Goal: Task Accomplishment & Management: Complete application form

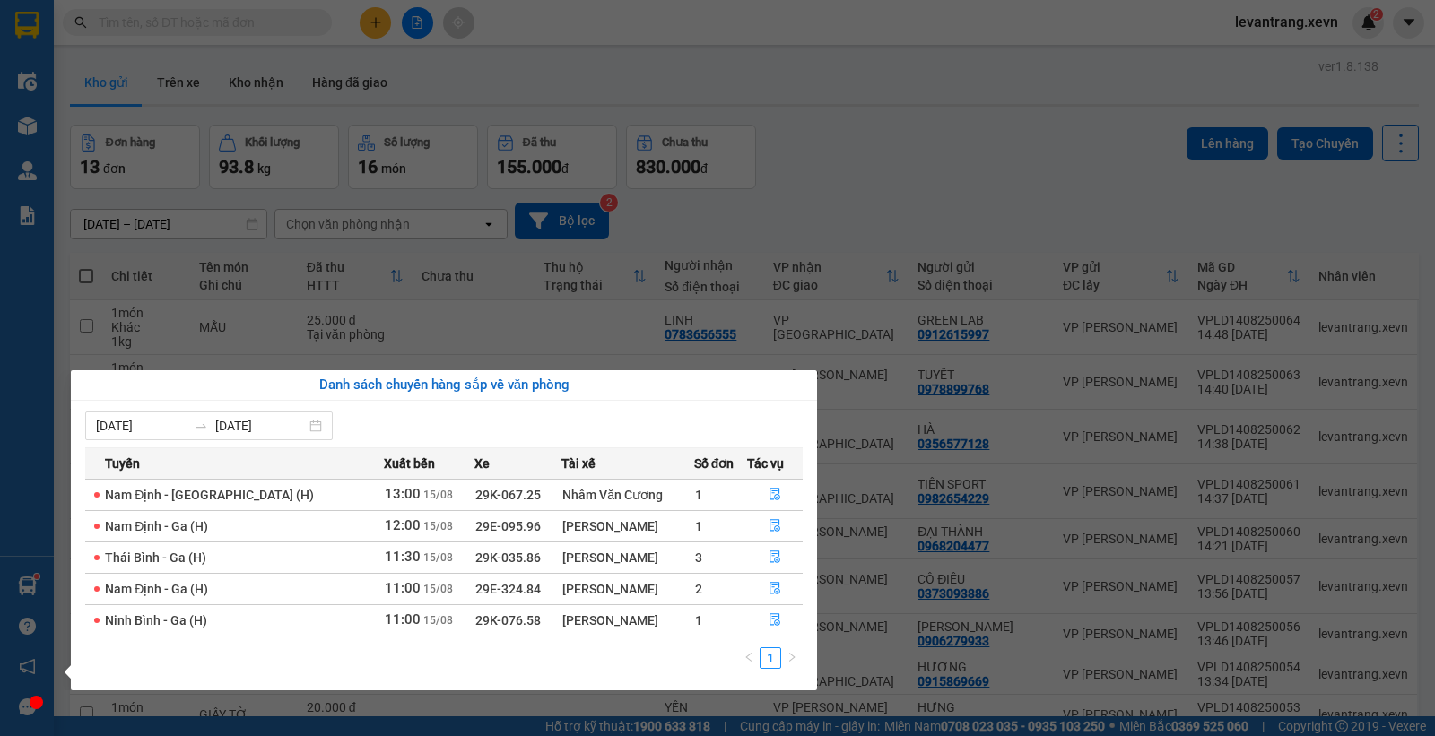
click at [846, 137] on section "Kết quả tìm kiếm ( 2 ) Bộ lọc Thuộc VP này Mã ĐH Trạng thái Món hàng Thu hộ Tổn…" at bounding box center [717, 368] width 1435 height 736
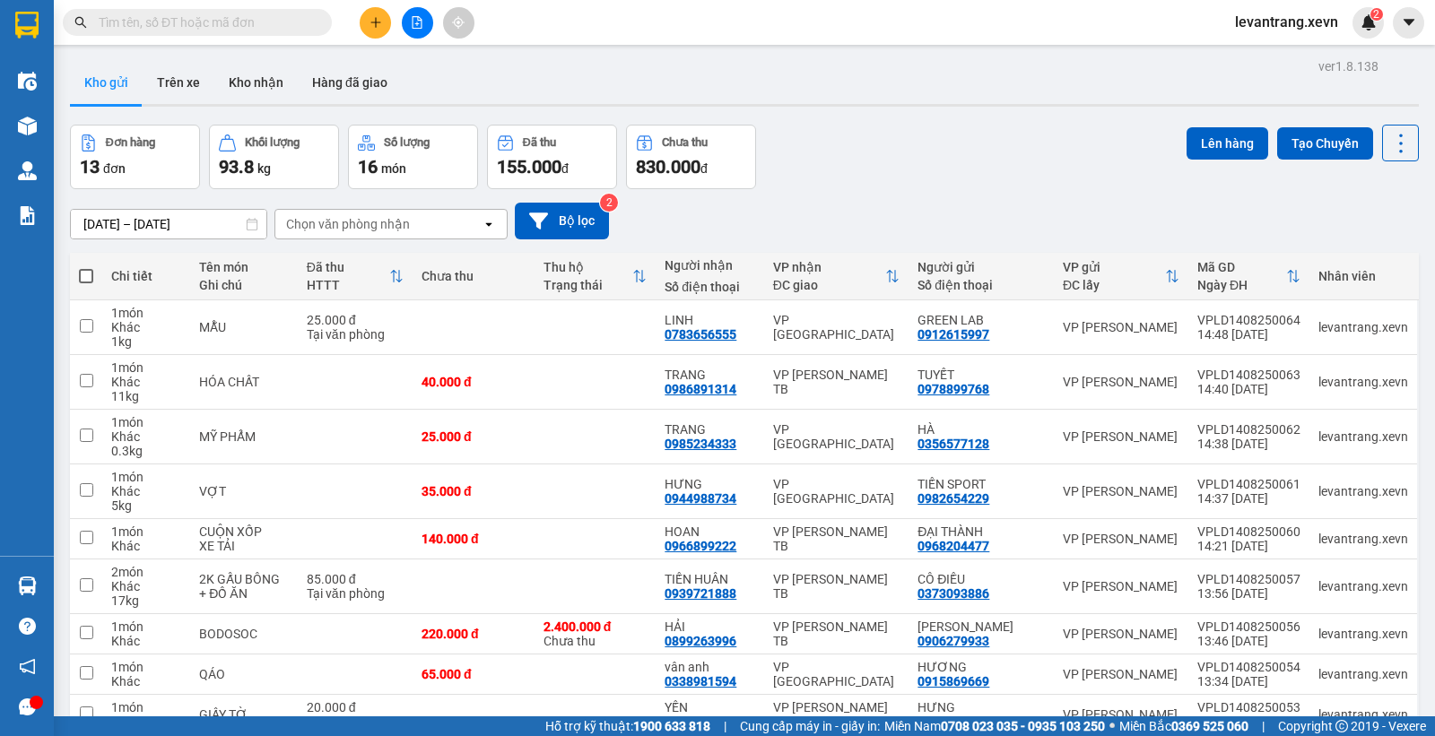
click at [203, 10] on span at bounding box center [197, 22] width 269 height 27
click at [203, 15] on input "text" at bounding box center [205, 23] width 212 height 20
paste input "0931669318"
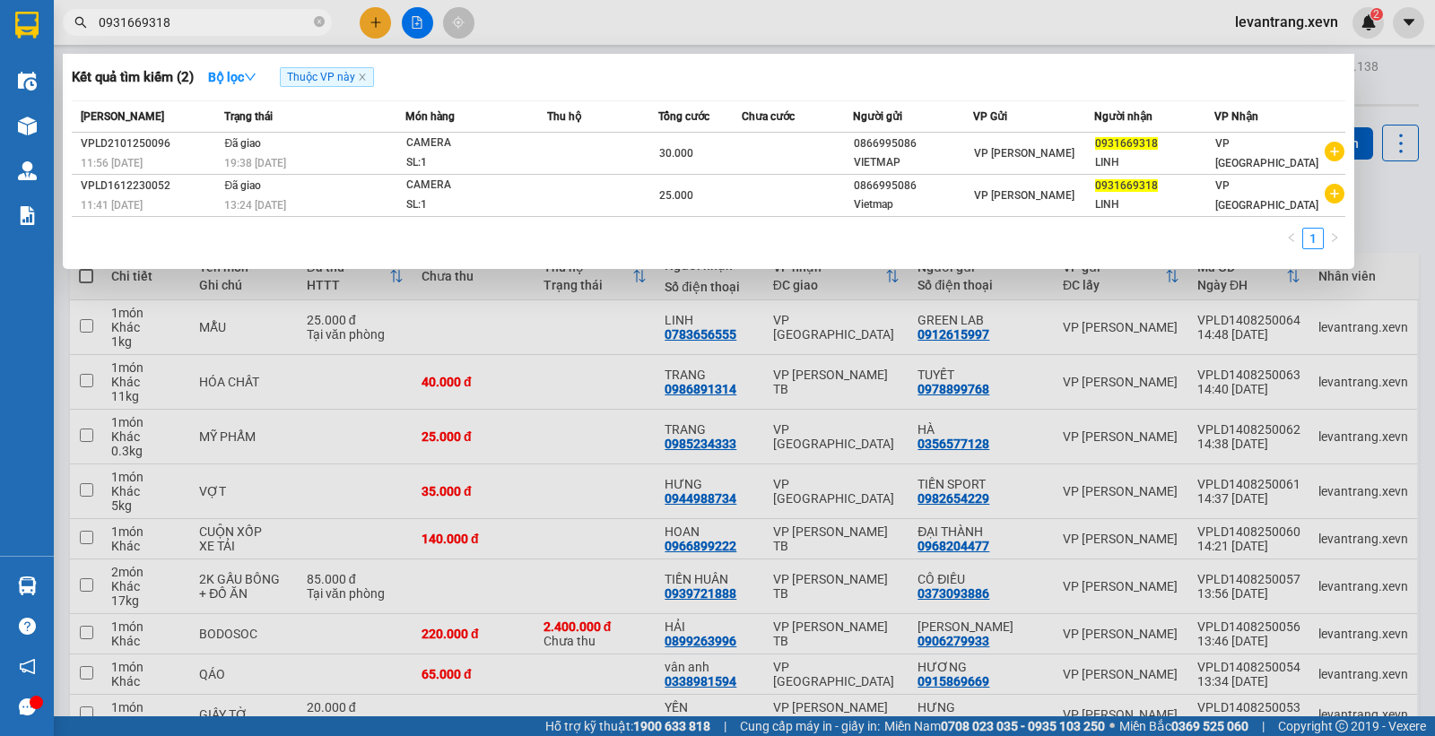
drag, startPoint x: 621, startPoint y: 21, endPoint x: 535, endPoint y: 32, distance: 86.9
click at [605, 20] on div at bounding box center [717, 368] width 1435 height 736
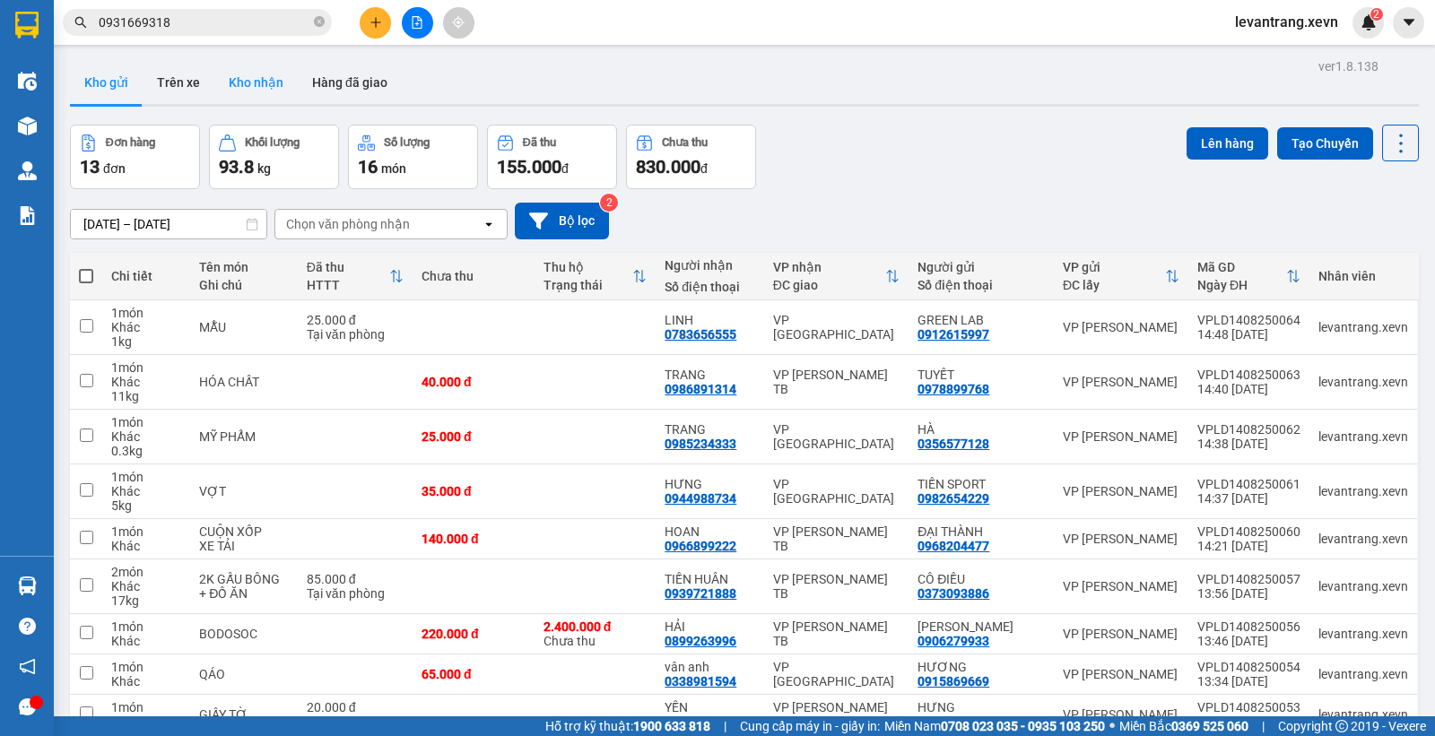
click at [233, 85] on button "Kho nhận" at bounding box center [255, 82] width 83 height 43
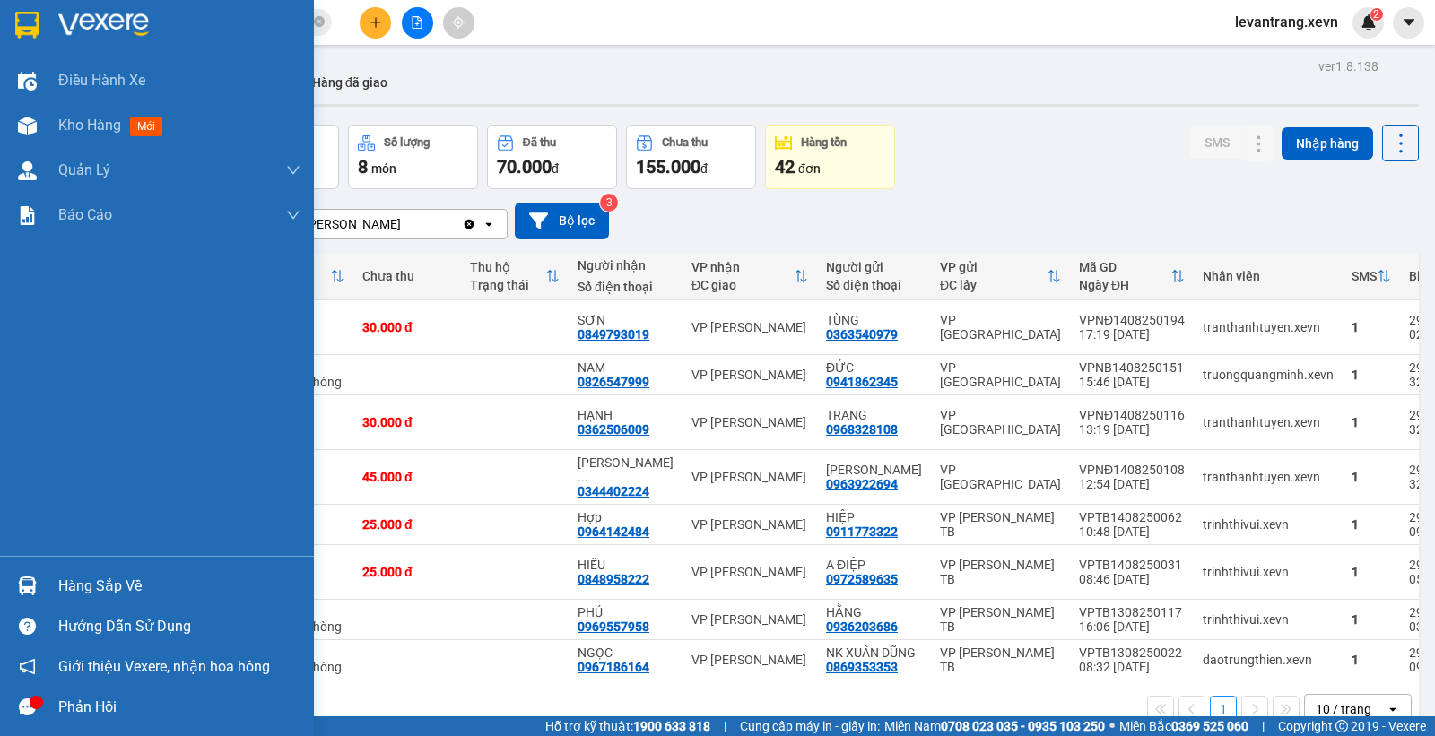
click at [28, 567] on div "Hàng sắp về" at bounding box center [157, 586] width 314 height 40
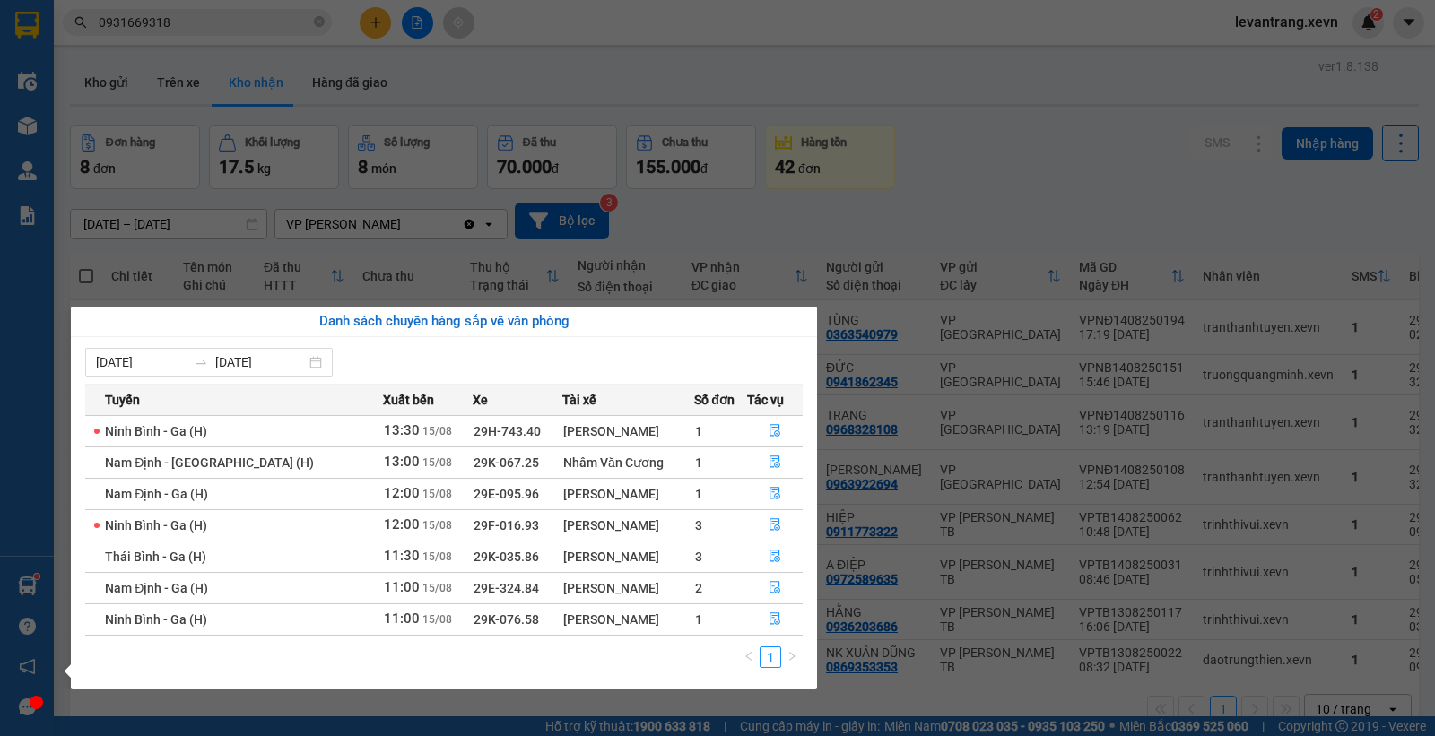
click at [882, 169] on section "Kết quả tìm kiếm ( 2 ) Bộ lọc Thuộc VP này Mã ĐH Trạng thái Món hàng Thu hộ Tổn…" at bounding box center [717, 368] width 1435 height 736
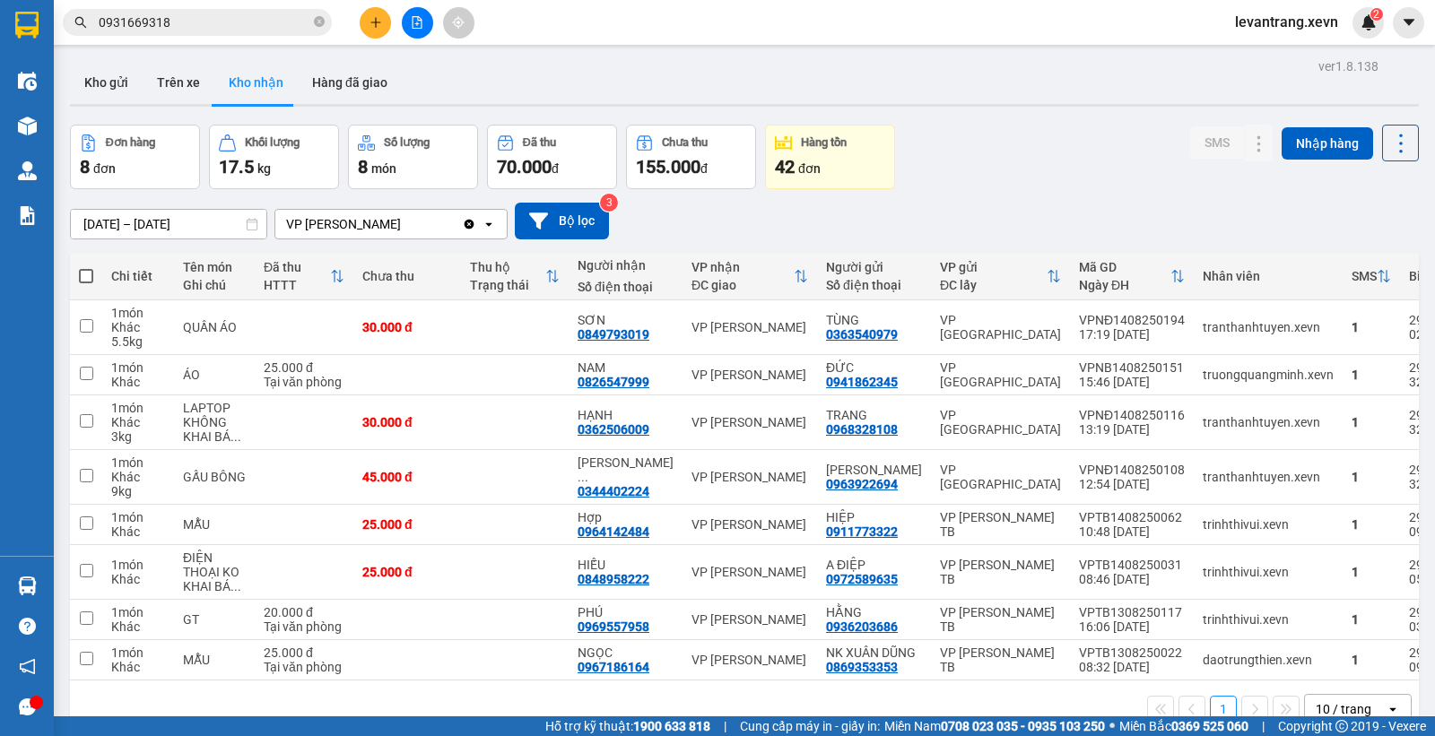
click at [248, 37] on div "Kết quả tìm kiếm ( 2 ) Bộ lọc Thuộc VP này Mã ĐH Trạng thái Món hàng Thu hộ Tổn…" at bounding box center [175, 22] width 350 height 31
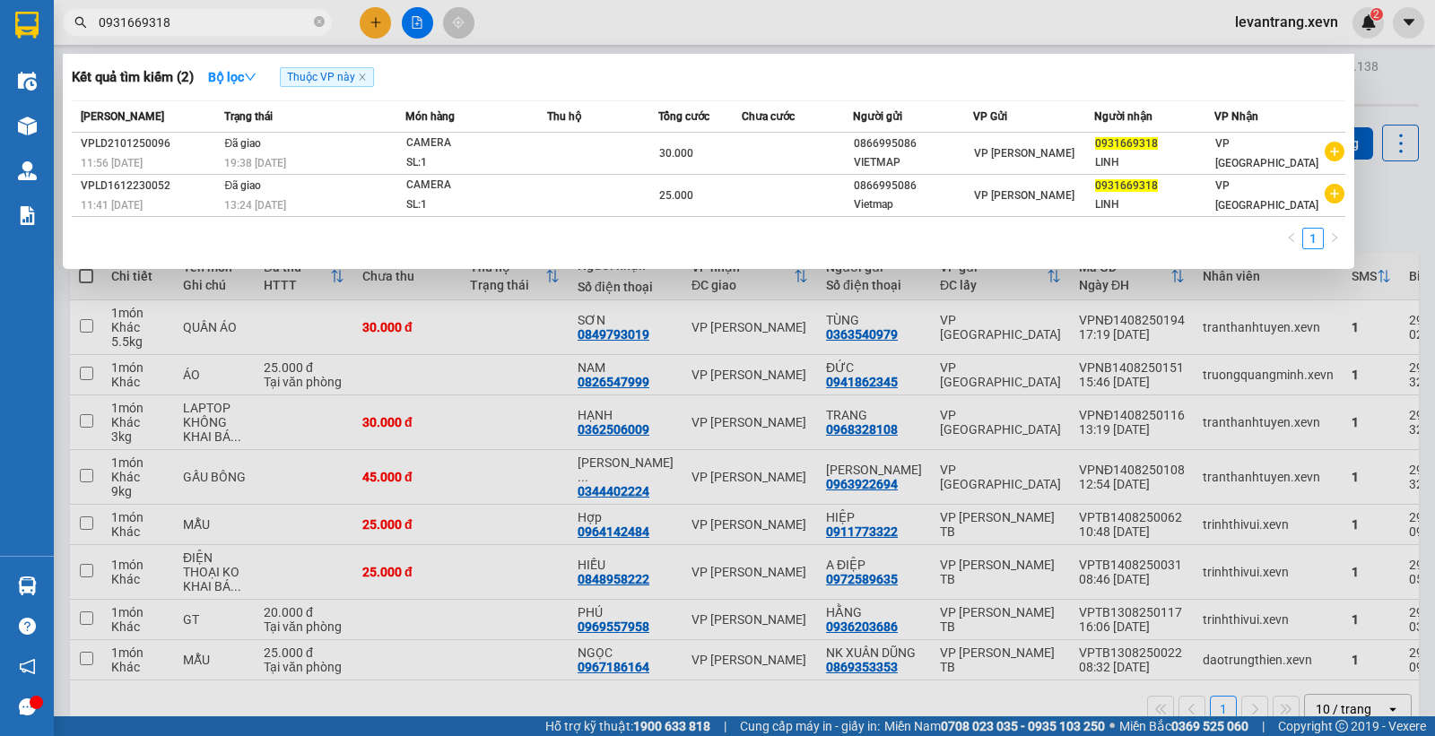
click at [251, 29] on input "0931669318" at bounding box center [205, 23] width 212 height 20
type input "3887"
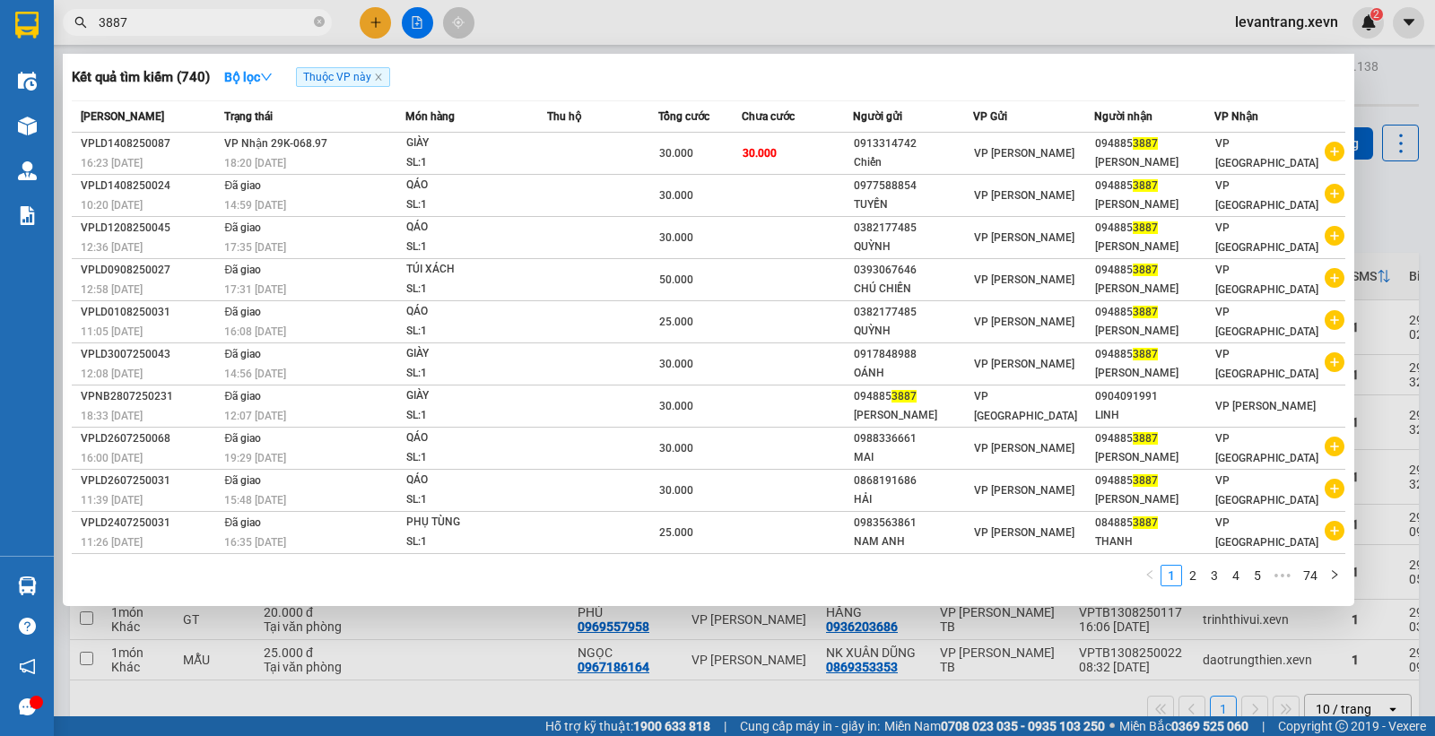
click at [190, 22] on input "3887" at bounding box center [205, 23] width 212 height 20
click at [301, 18] on input "3887" at bounding box center [205, 23] width 212 height 20
click at [316, 18] on icon "close-circle" at bounding box center [319, 21] width 11 height 11
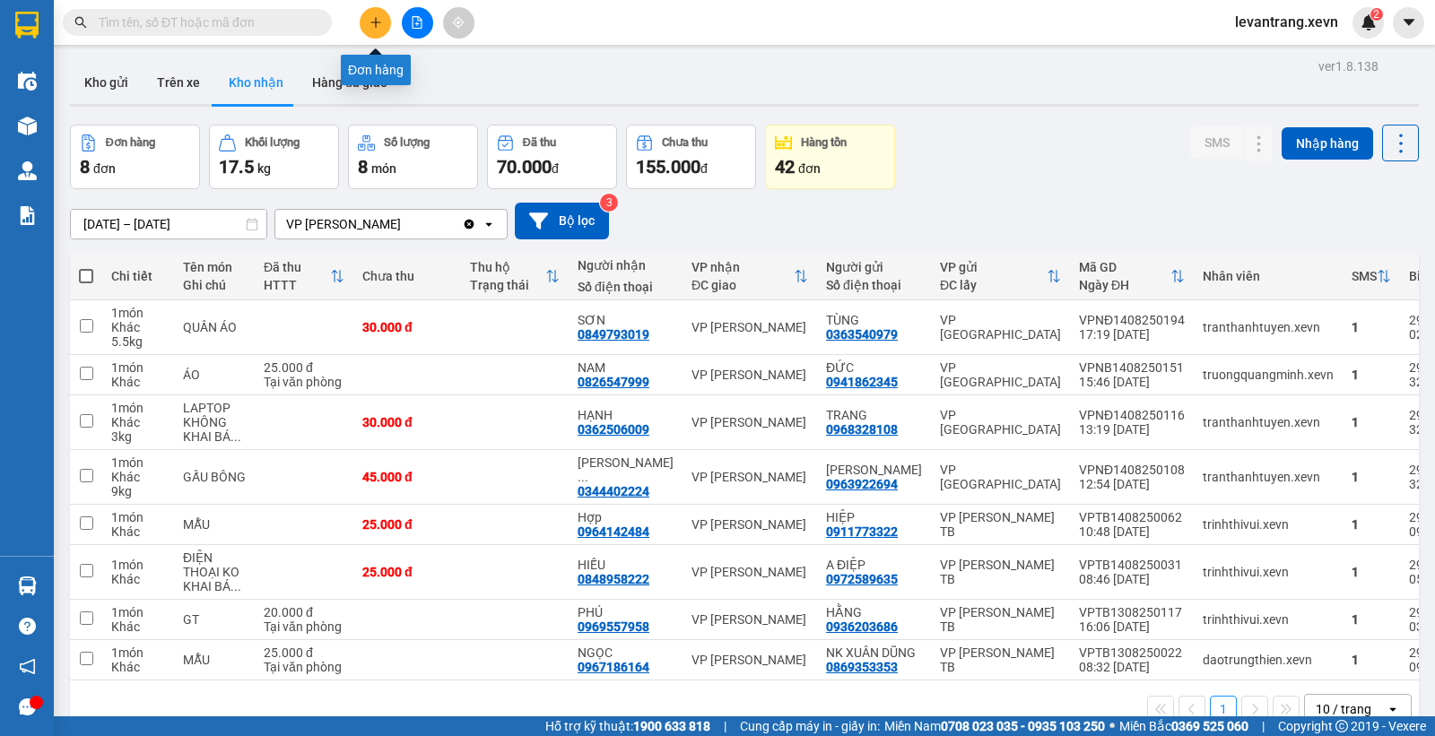
click at [372, 30] on button at bounding box center [375, 22] width 31 height 31
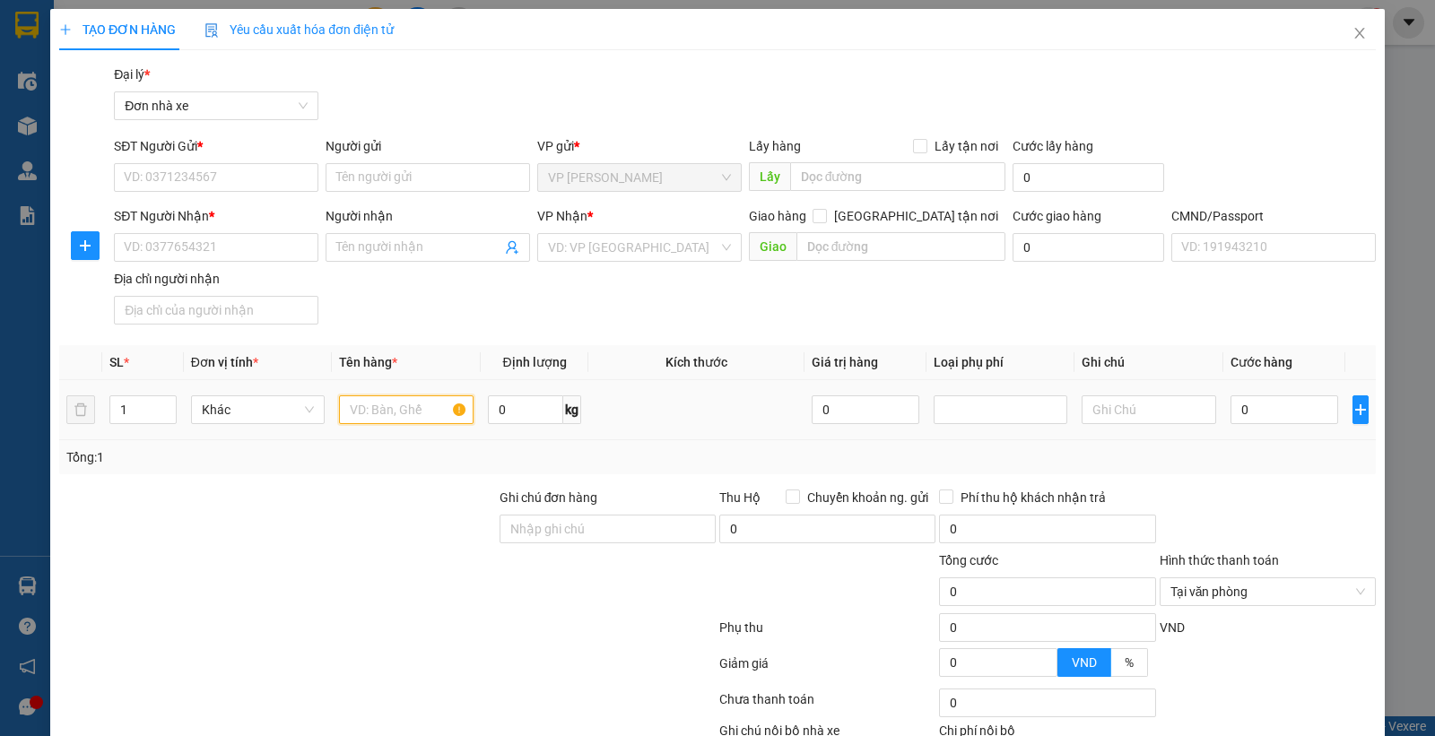
click at [406, 407] on input "text" at bounding box center [406, 409] width 135 height 29
type input "NEM CHUA"
type input "20.5"
click at [1268, 419] on input "0" at bounding box center [1284, 409] width 108 height 29
type input "4"
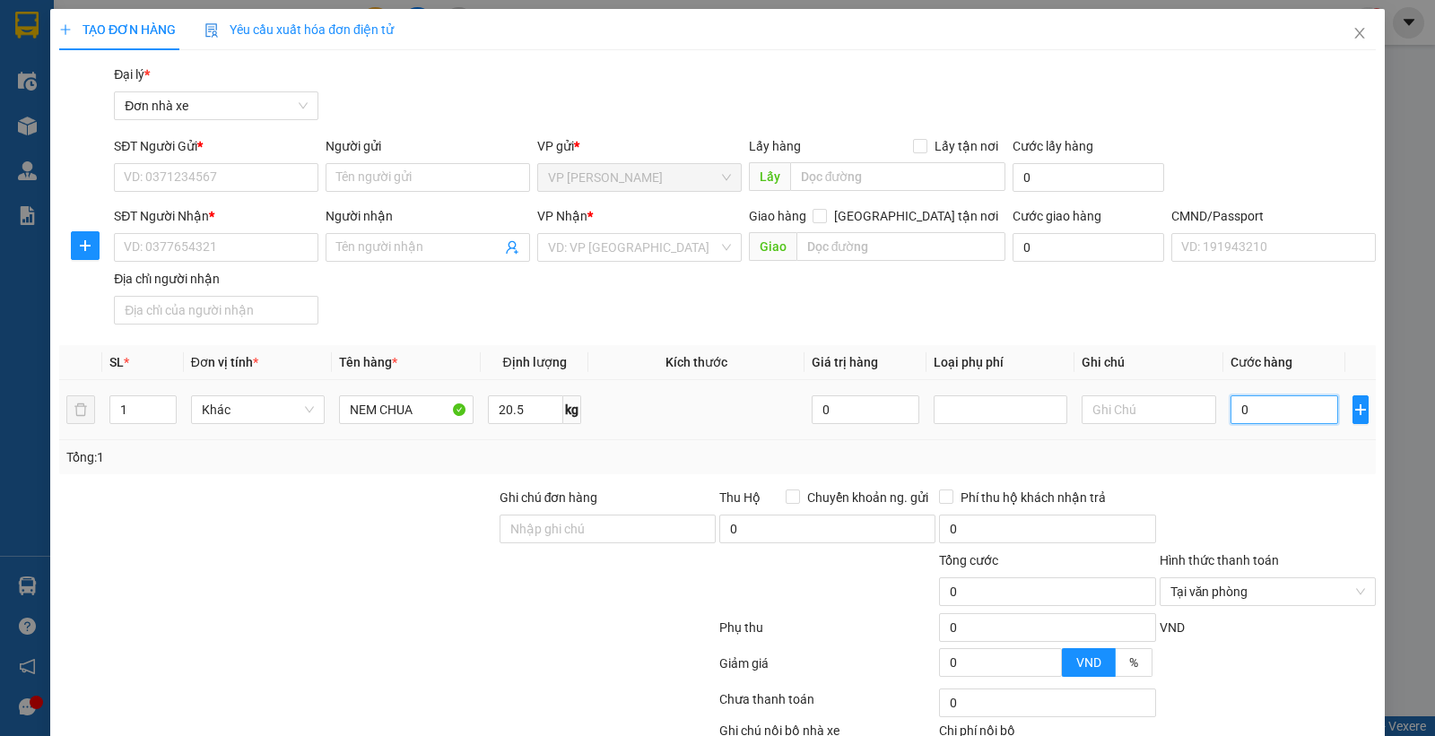
type input "4"
type input "45"
type input "45.000"
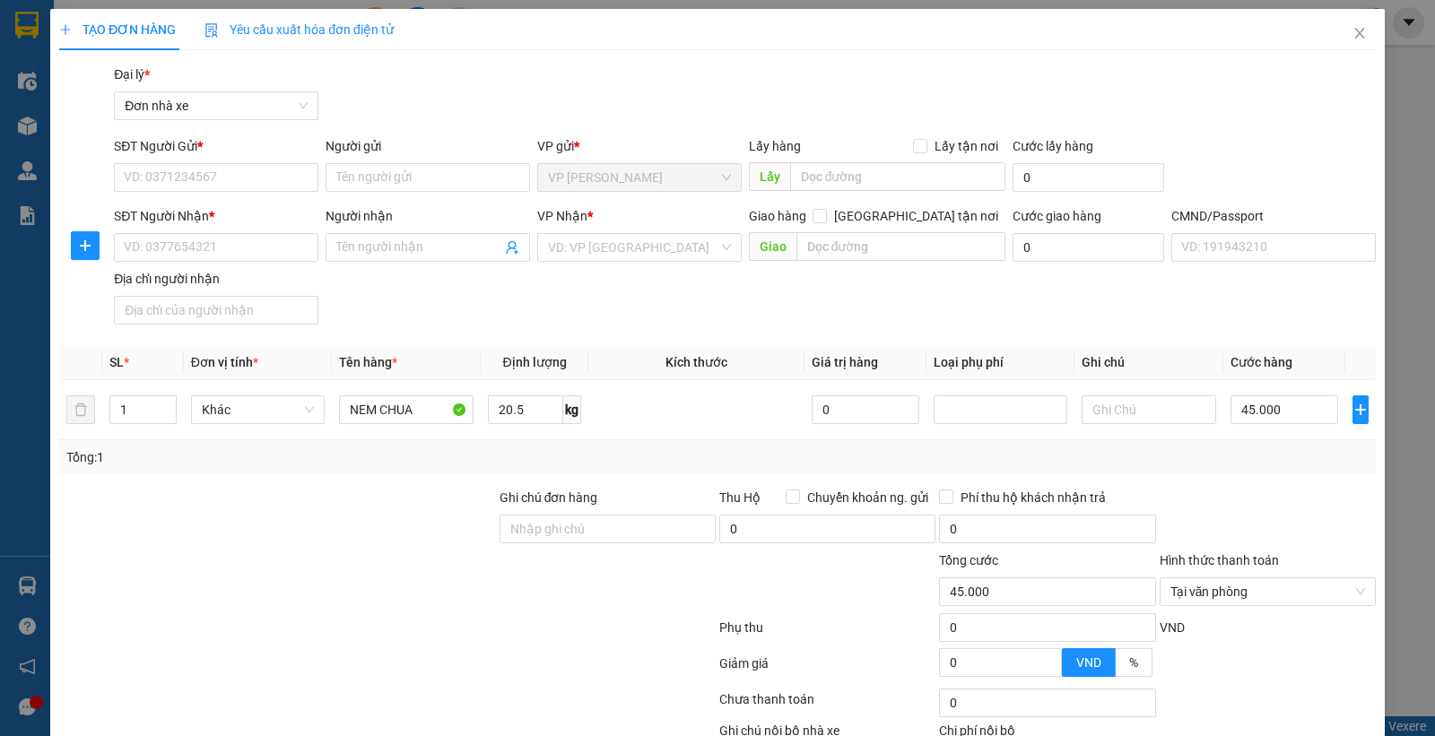
drag, startPoint x: 1234, startPoint y: 454, endPoint x: 721, endPoint y: 363, distance: 520.9
click at [1234, 455] on div "Tổng: 1" at bounding box center [717, 458] width 1302 height 20
click at [231, 181] on input "SĐT Người Gửi *" at bounding box center [216, 177] width 204 height 29
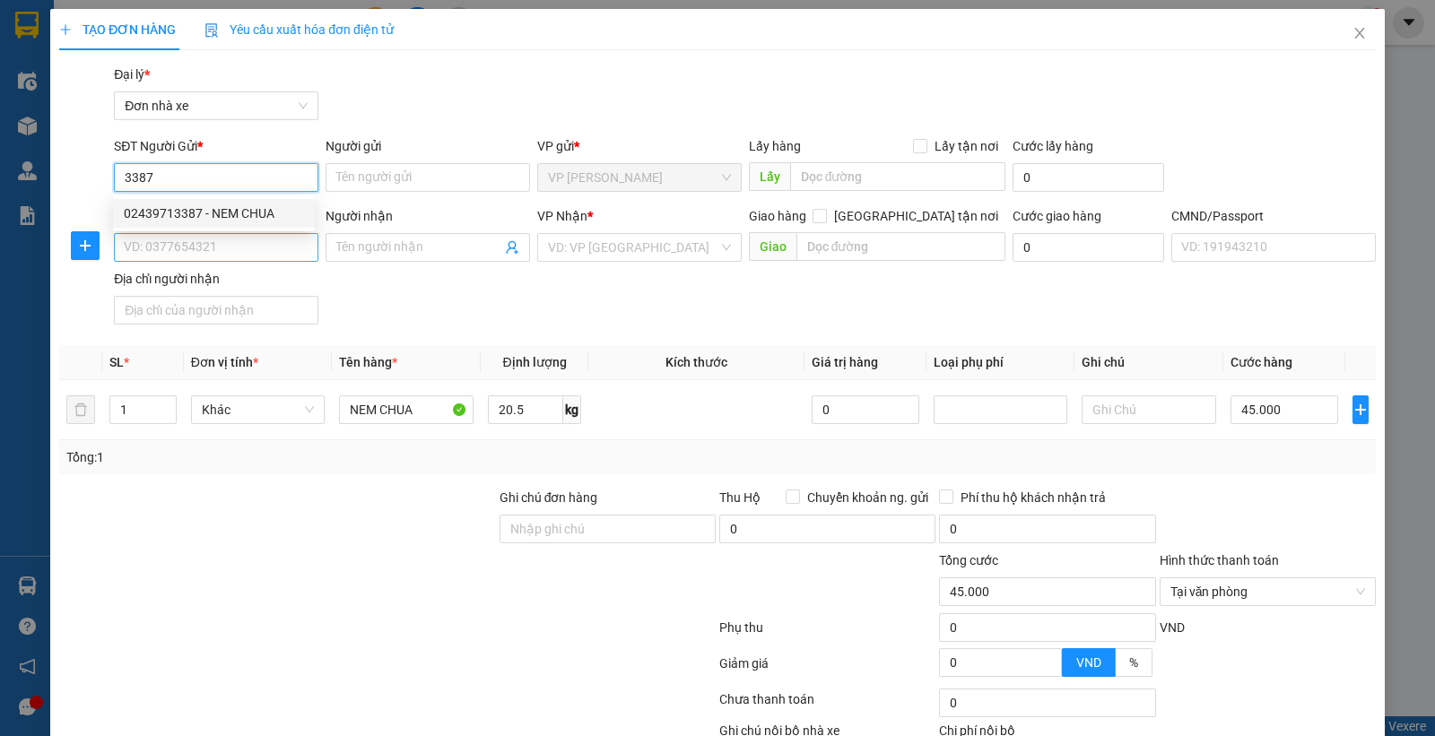
drag, startPoint x: 228, startPoint y: 207, endPoint x: 235, endPoint y: 234, distance: 27.8
click at [228, 209] on div "02439713387 - NEM CHUA" at bounding box center [214, 214] width 180 height 20
type input "02439713387"
type input "NEM CHUA"
type input "0965862995"
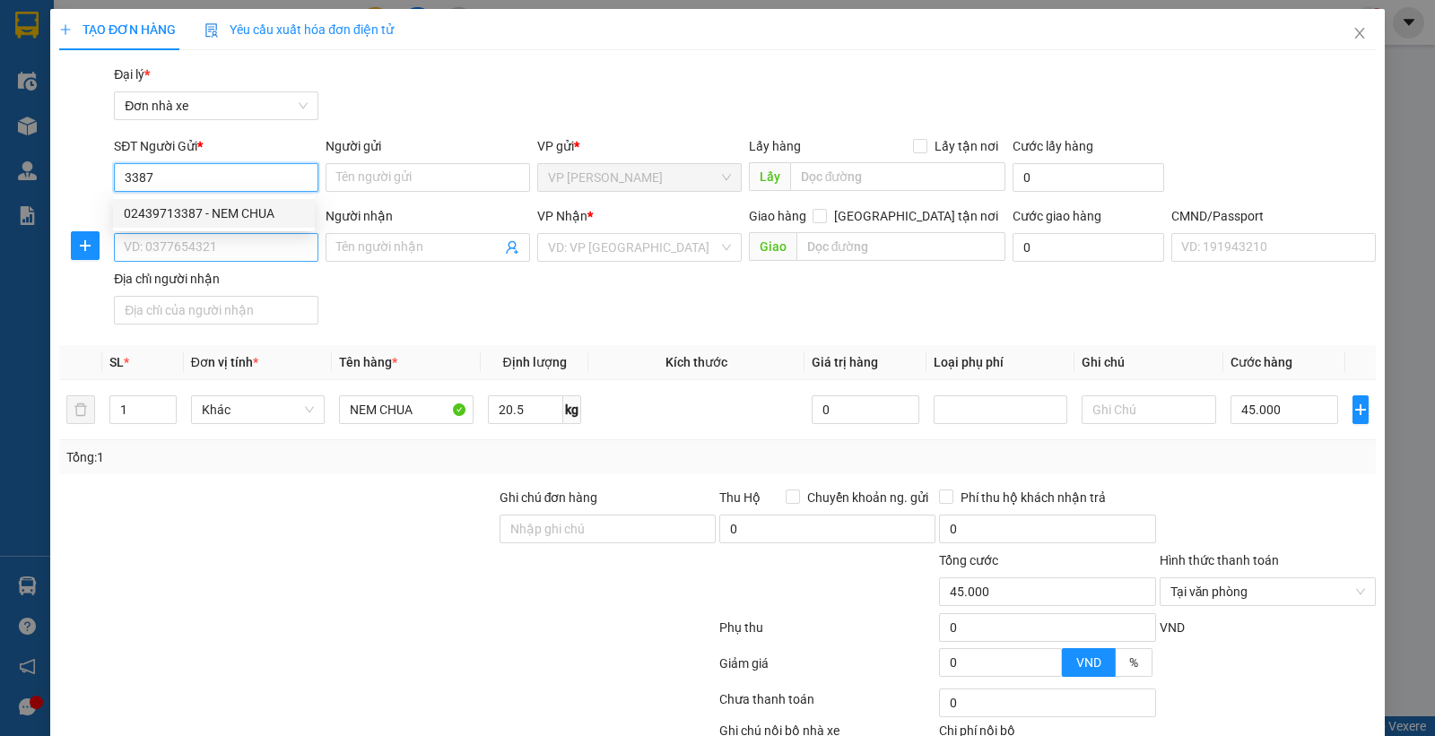
type input "VINH"
type input "037094009330 LÊ TRUNG HIẾU"
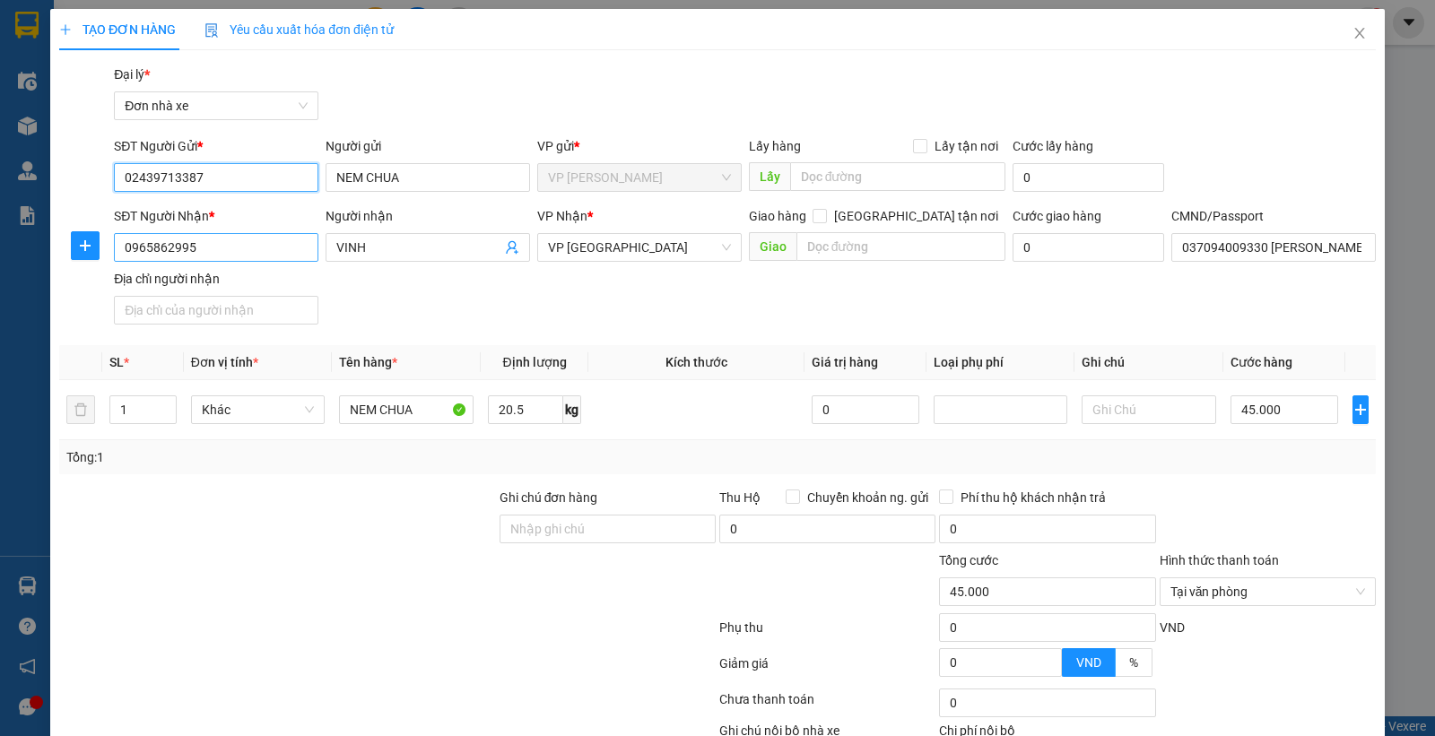
type input "02439713387"
click at [229, 255] on input "0965862995" at bounding box center [216, 247] width 204 height 29
type input "0974472152"
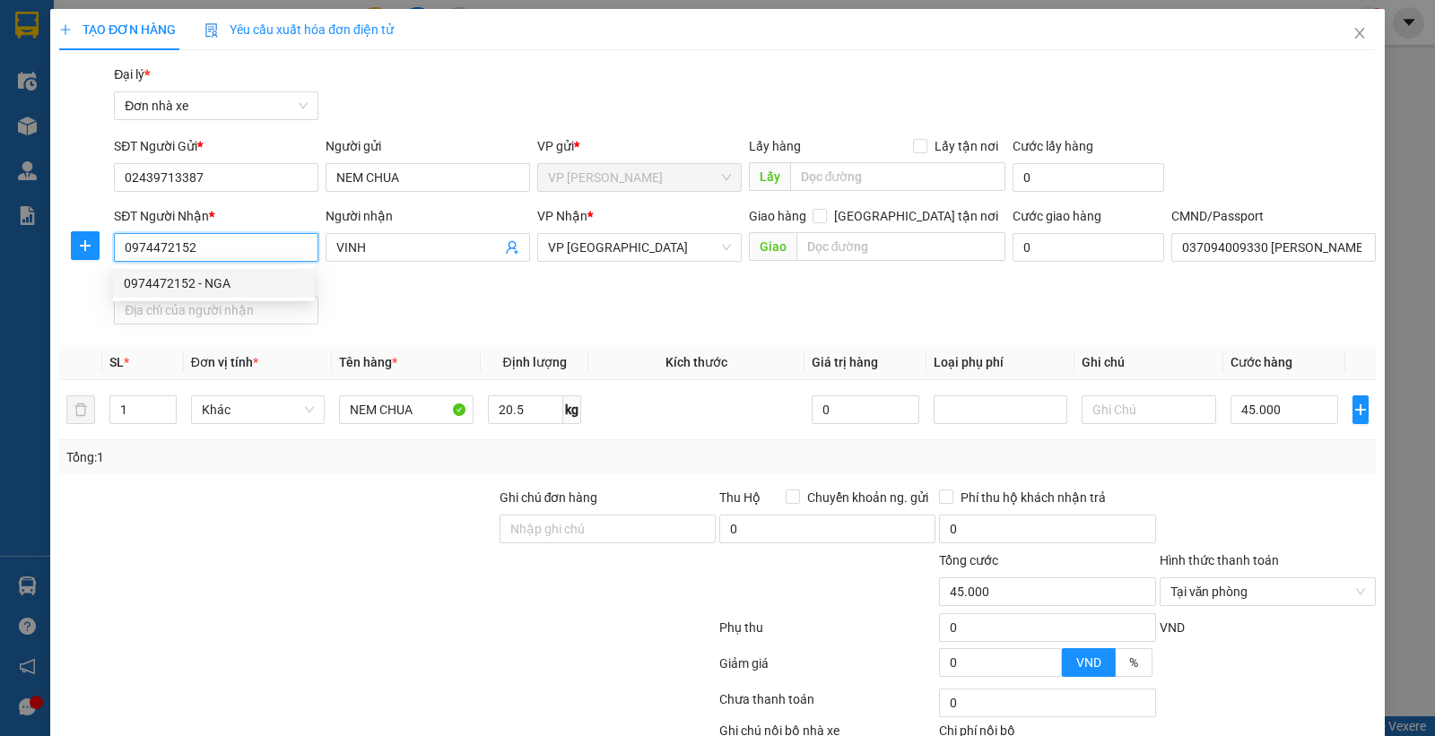
drag, startPoint x: 220, startPoint y: 279, endPoint x: 247, endPoint y: 393, distance: 117.0
click at [218, 279] on div "0974472152 - NGA" at bounding box center [214, 284] width 180 height 20
type input "NGA"
type input "037204000459 NGUYỄN VĂN SINH"
click at [1349, 592] on div "Tại văn phòng" at bounding box center [1268, 592] width 216 height 29
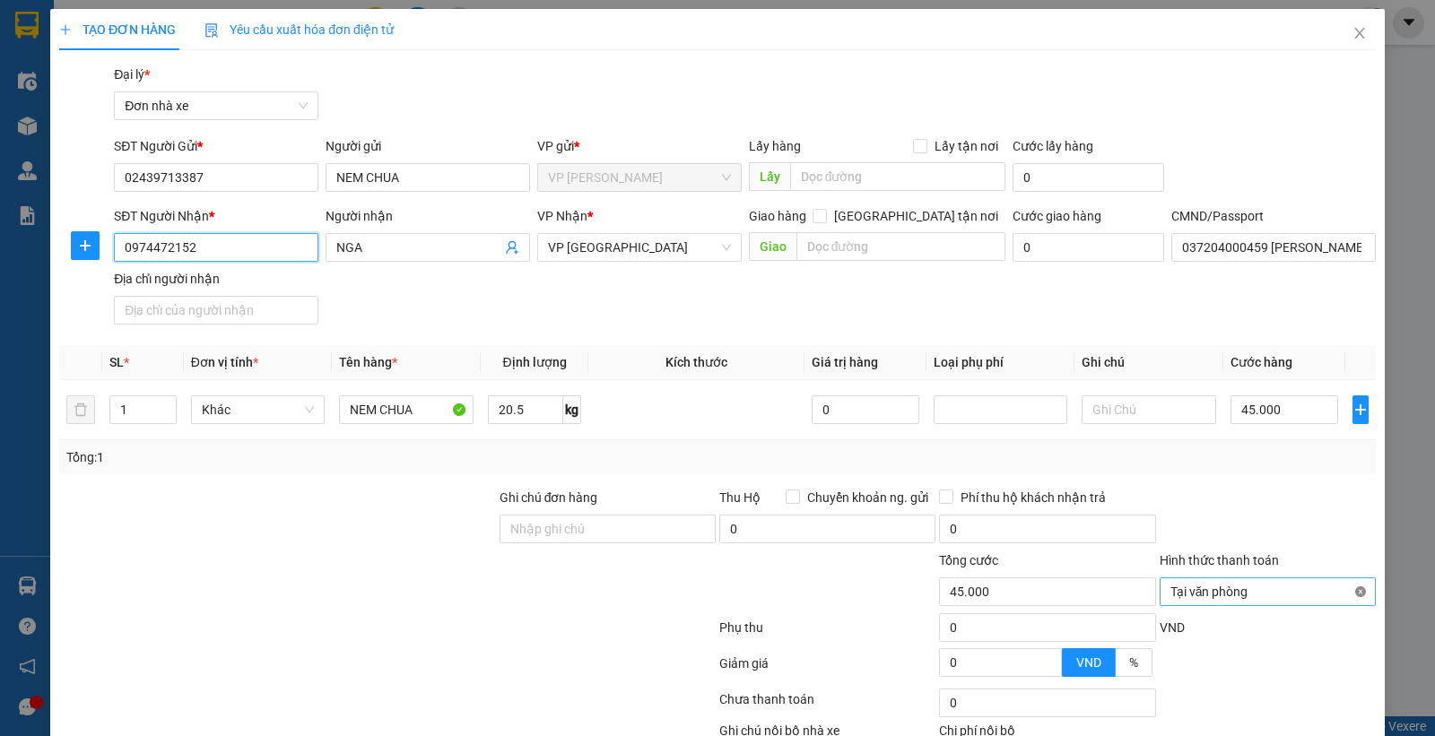
type input "0974472152"
type input "45.000"
click at [1275, 496] on div at bounding box center [1268, 519] width 220 height 63
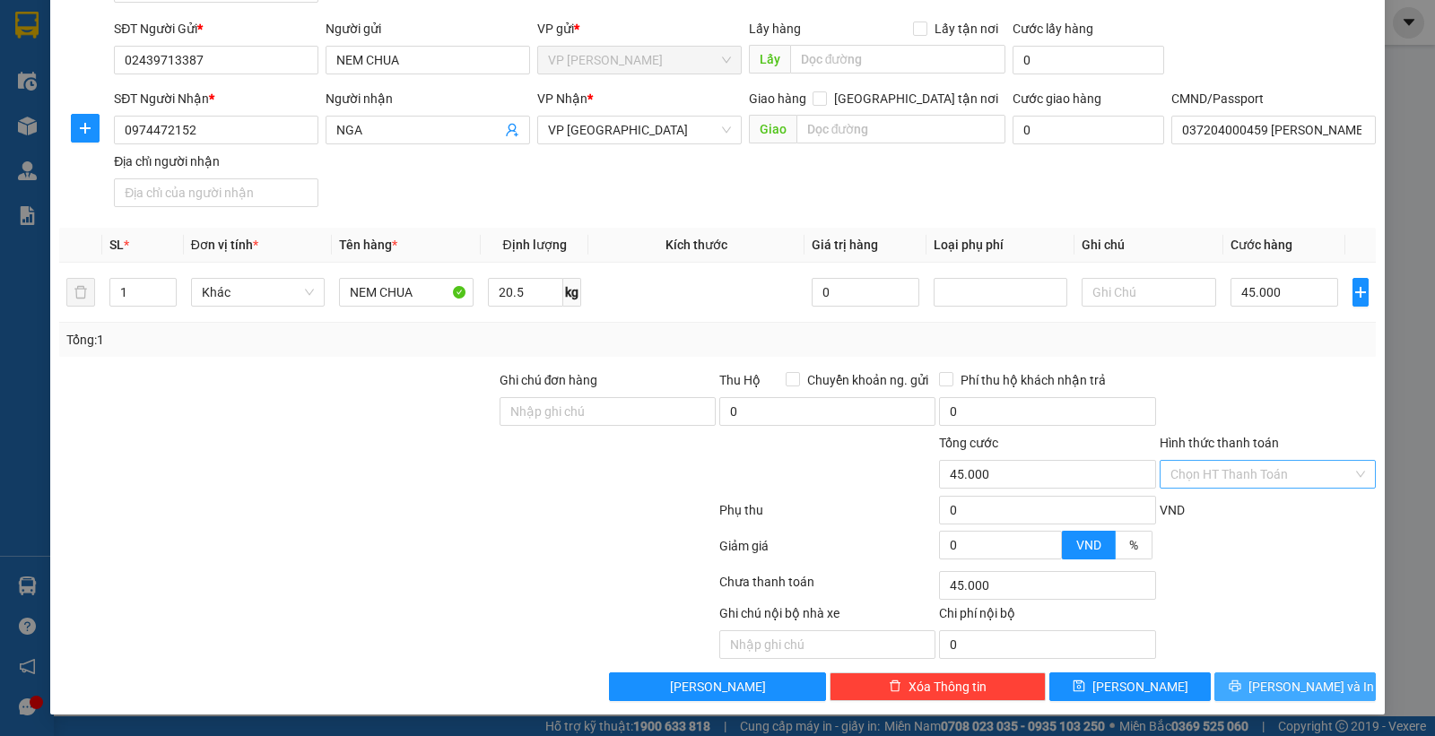
click at [1236, 688] on button "[PERSON_NAME] và In" at bounding box center [1294, 687] width 161 height 29
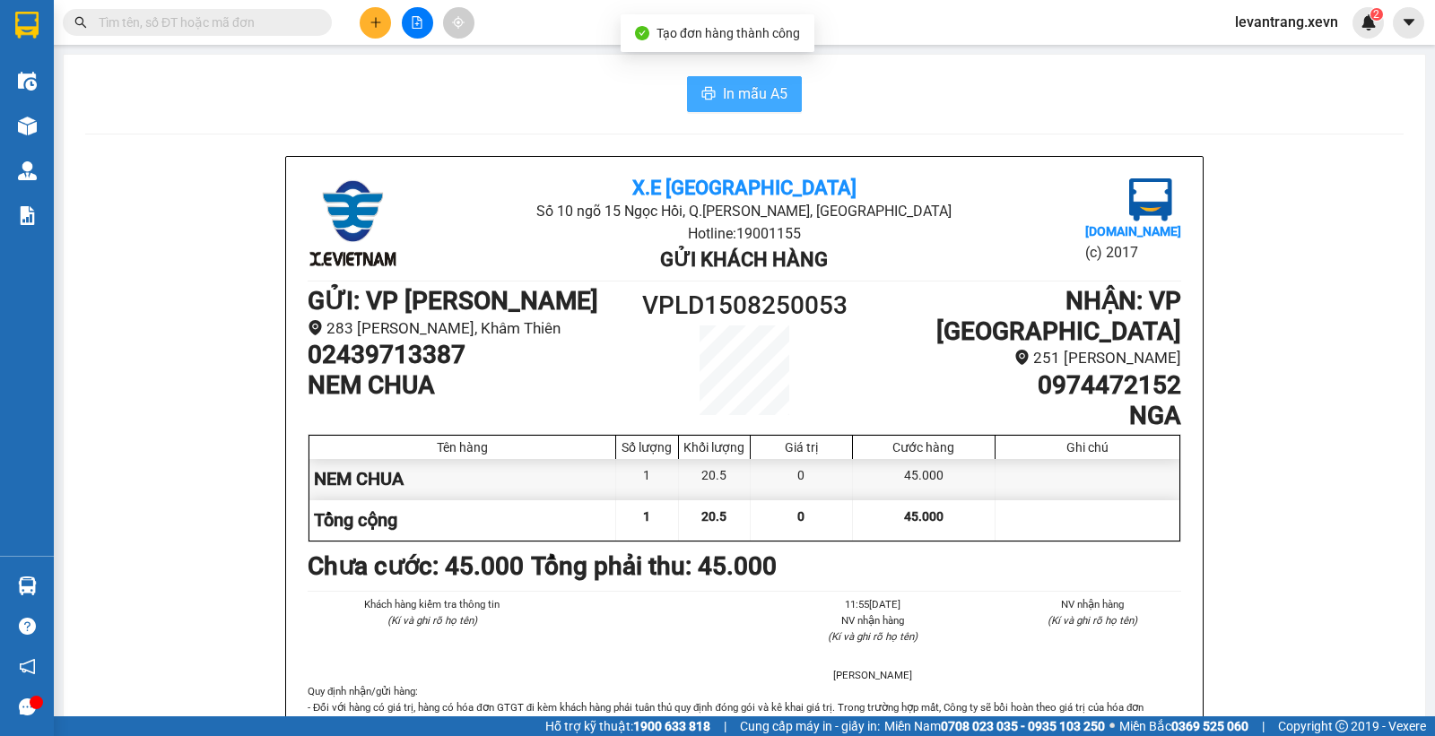
click at [746, 108] on button "In mẫu A5" at bounding box center [744, 94] width 115 height 36
click at [745, 102] on span "In mẫu A5" at bounding box center [755, 94] width 65 height 22
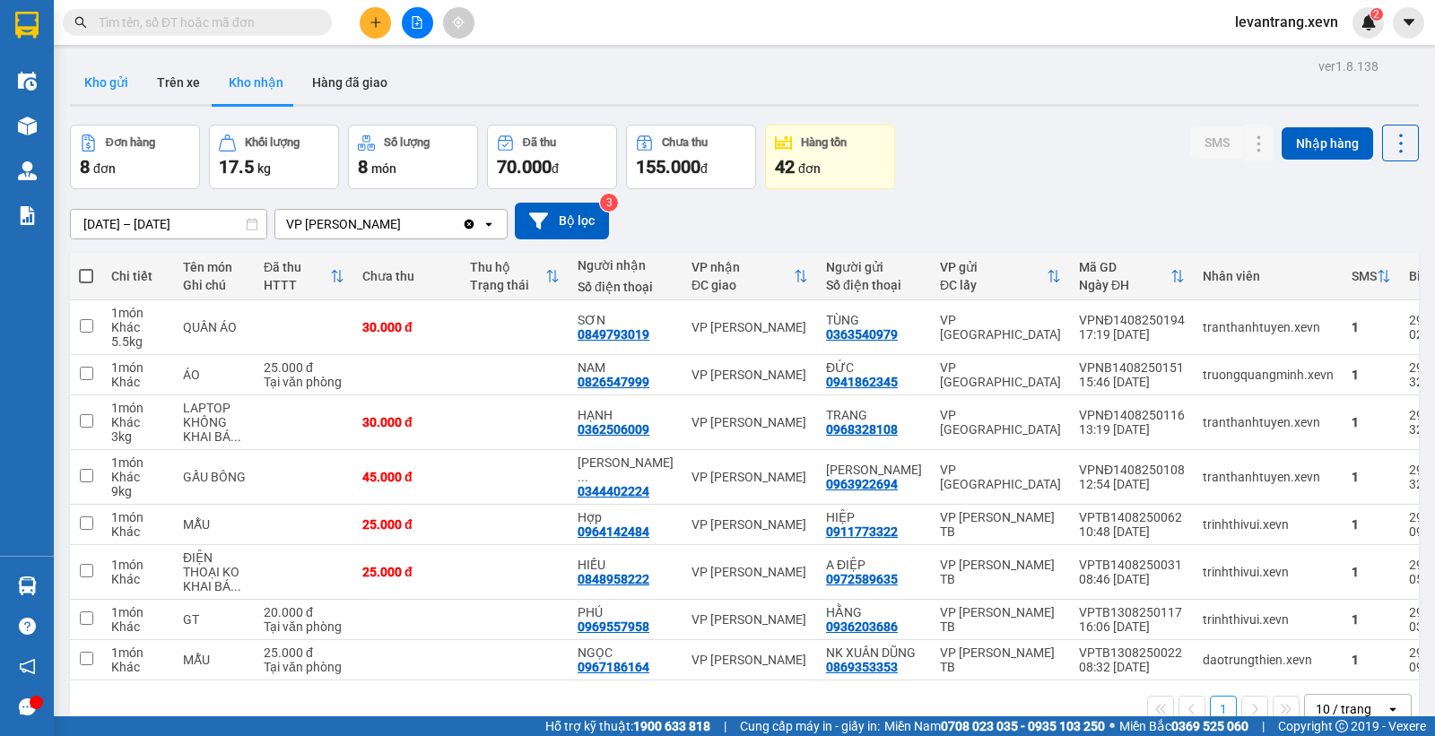
click at [81, 97] on button "Kho gửi" at bounding box center [106, 82] width 73 height 43
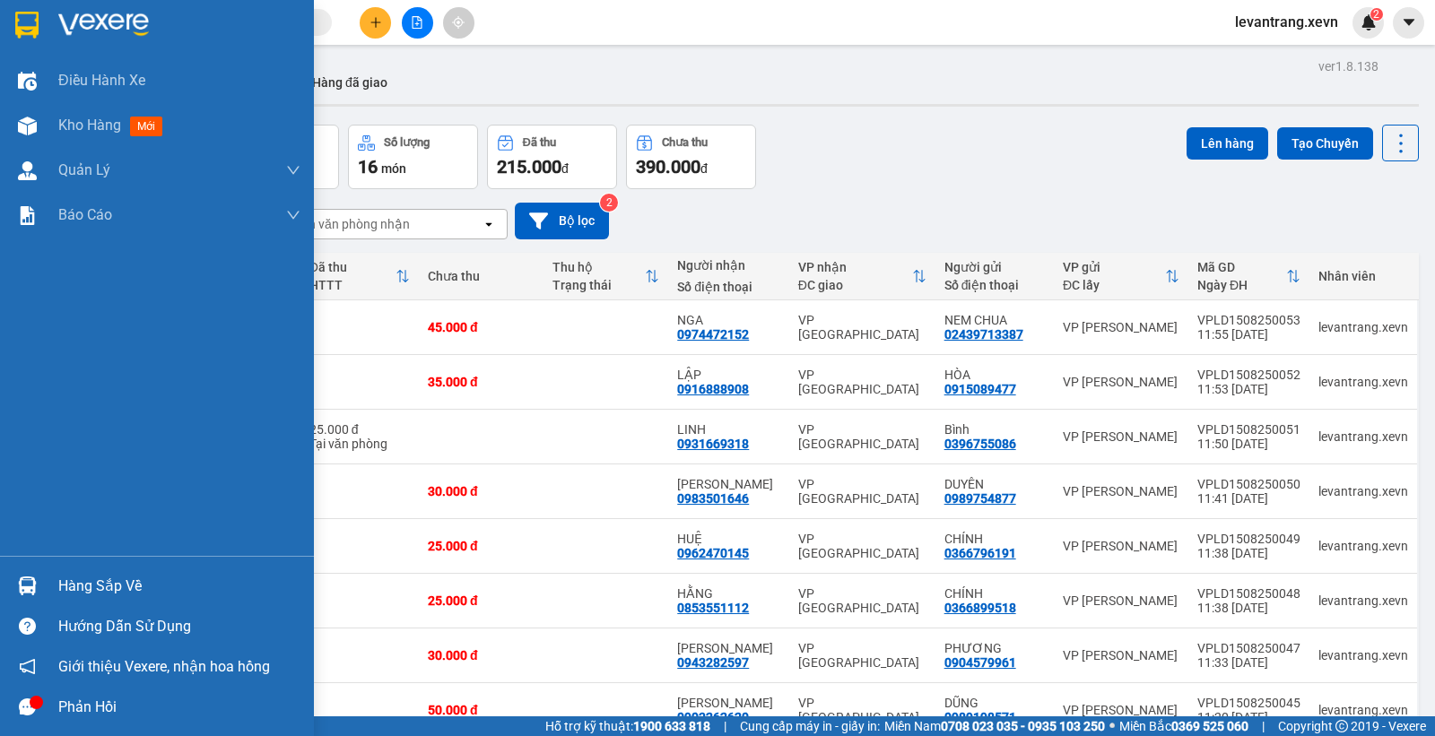
click at [24, 572] on div at bounding box center [27, 585] width 31 height 31
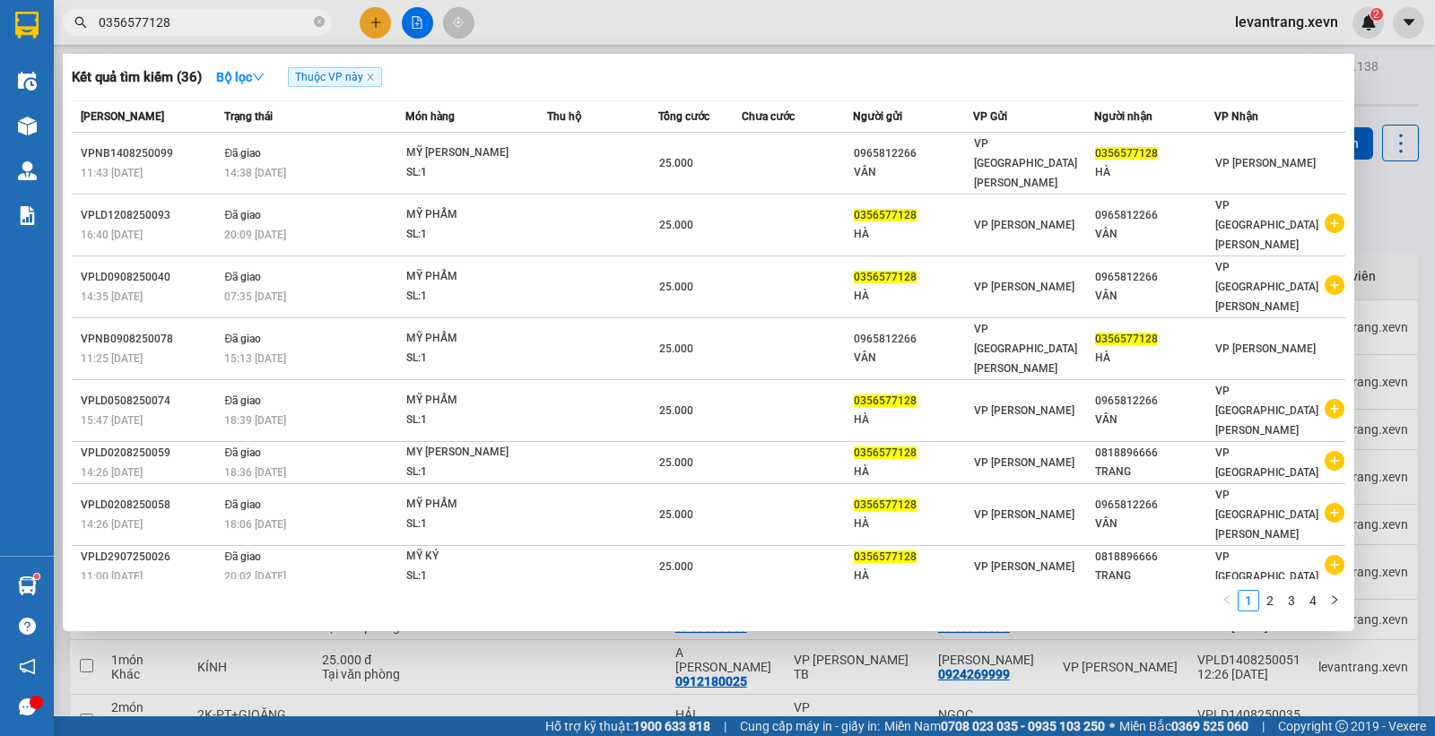
click at [195, 30] on input "0356577128" at bounding box center [205, 23] width 212 height 20
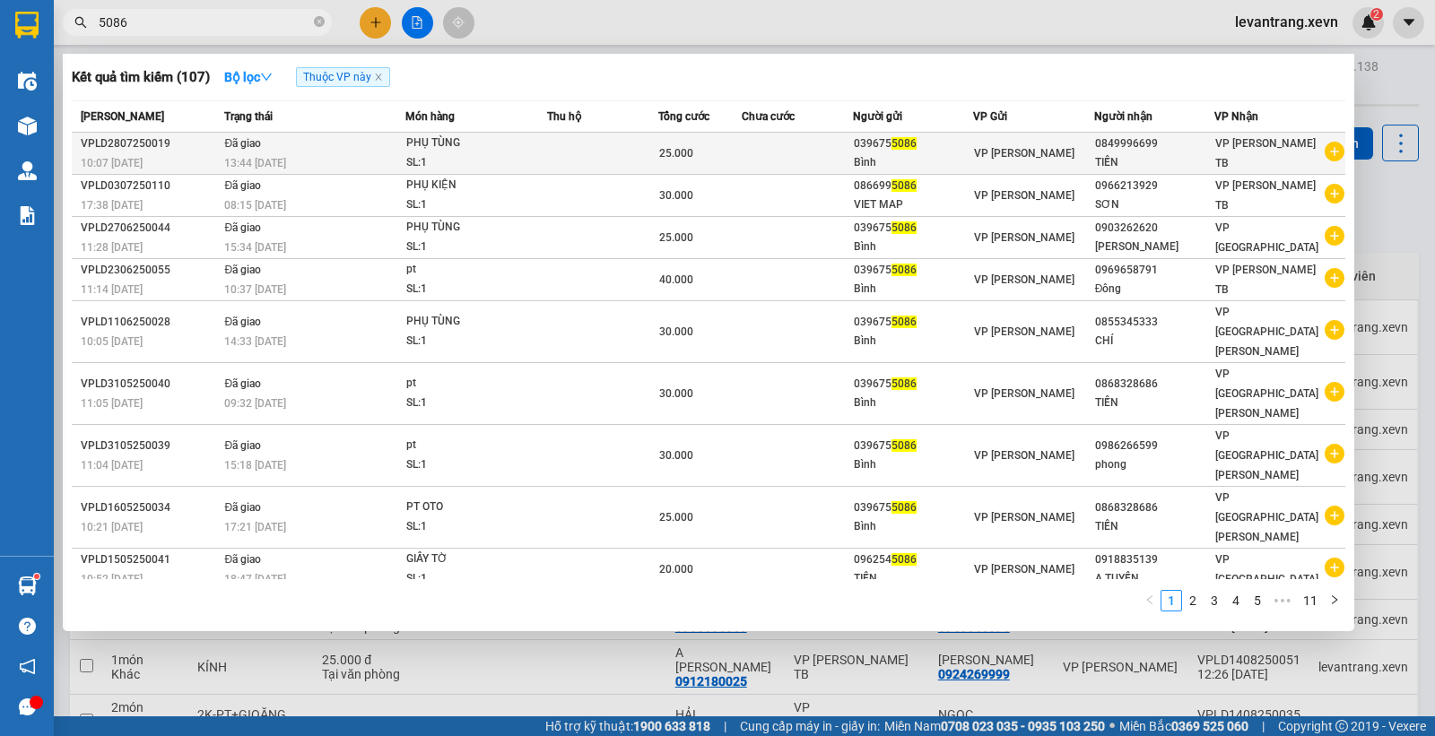
type input "5086"
click at [1330, 150] on icon "plus-circle" at bounding box center [1335, 152] width 20 height 20
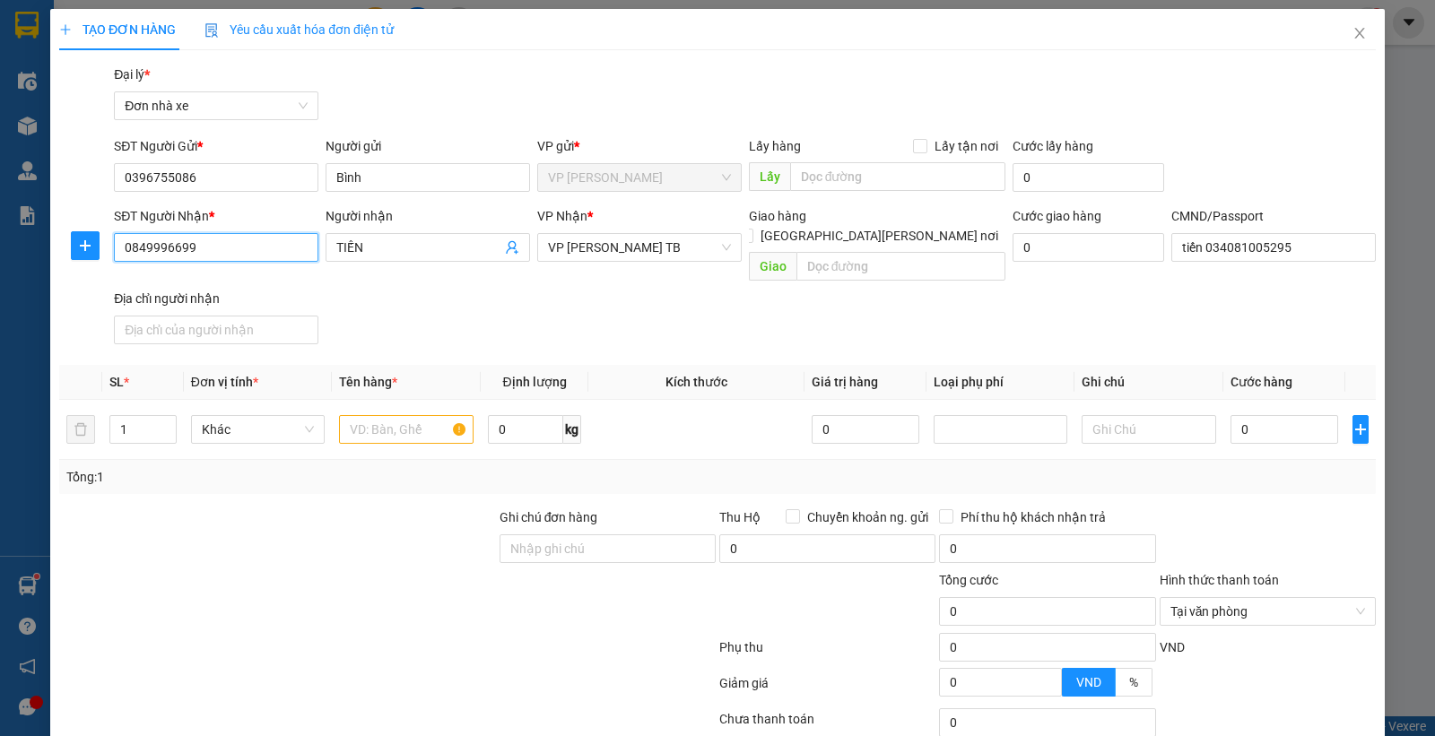
click at [212, 236] on input "0849996699" at bounding box center [216, 247] width 204 height 29
type input "0931669318"
click at [213, 258] on input "0931669318" at bounding box center [216, 247] width 204 height 29
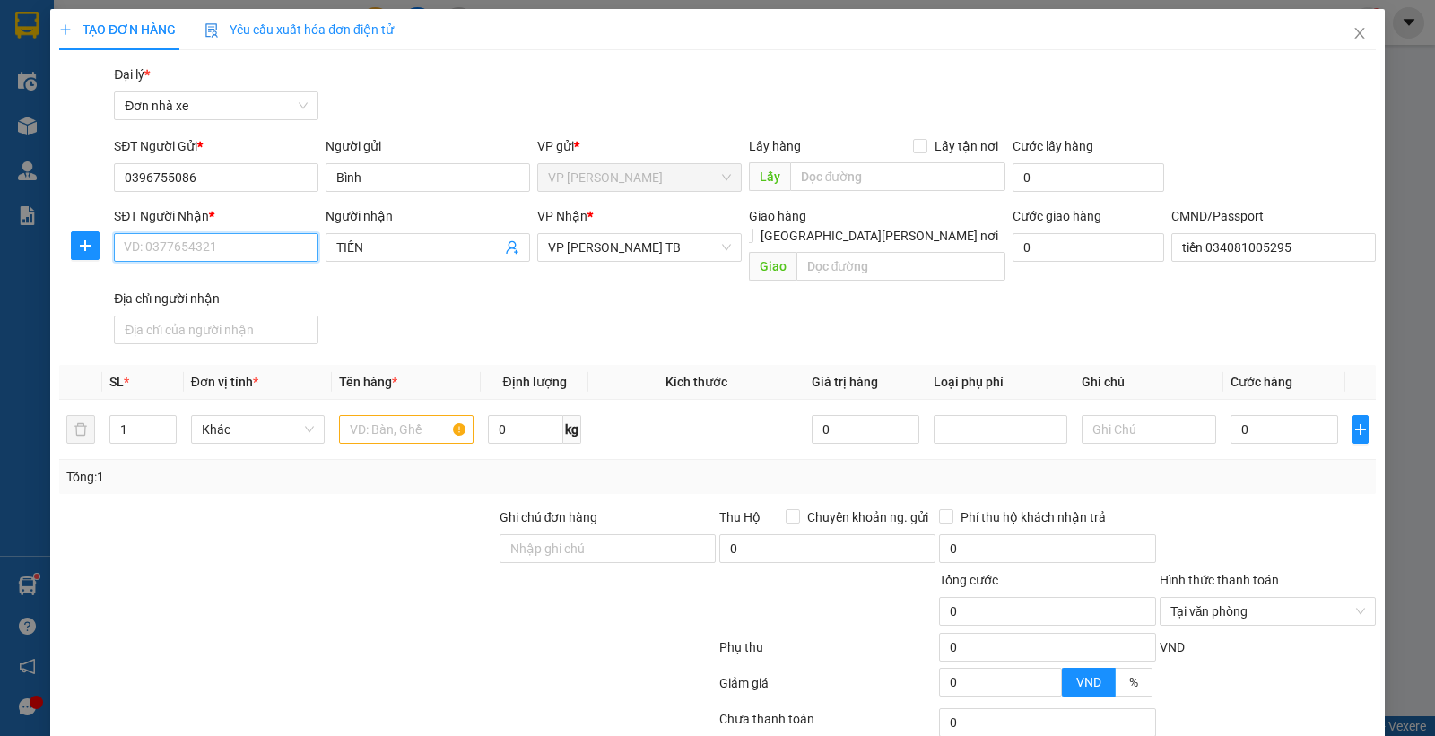
click at [228, 244] on input "SĐT Người Nhận *" at bounding box center [216, 247] width 204 height 29
type input "0931669318"
click at [369, 247] on input "TIẾN" at bounding box center [418, 248] width 165 height 20
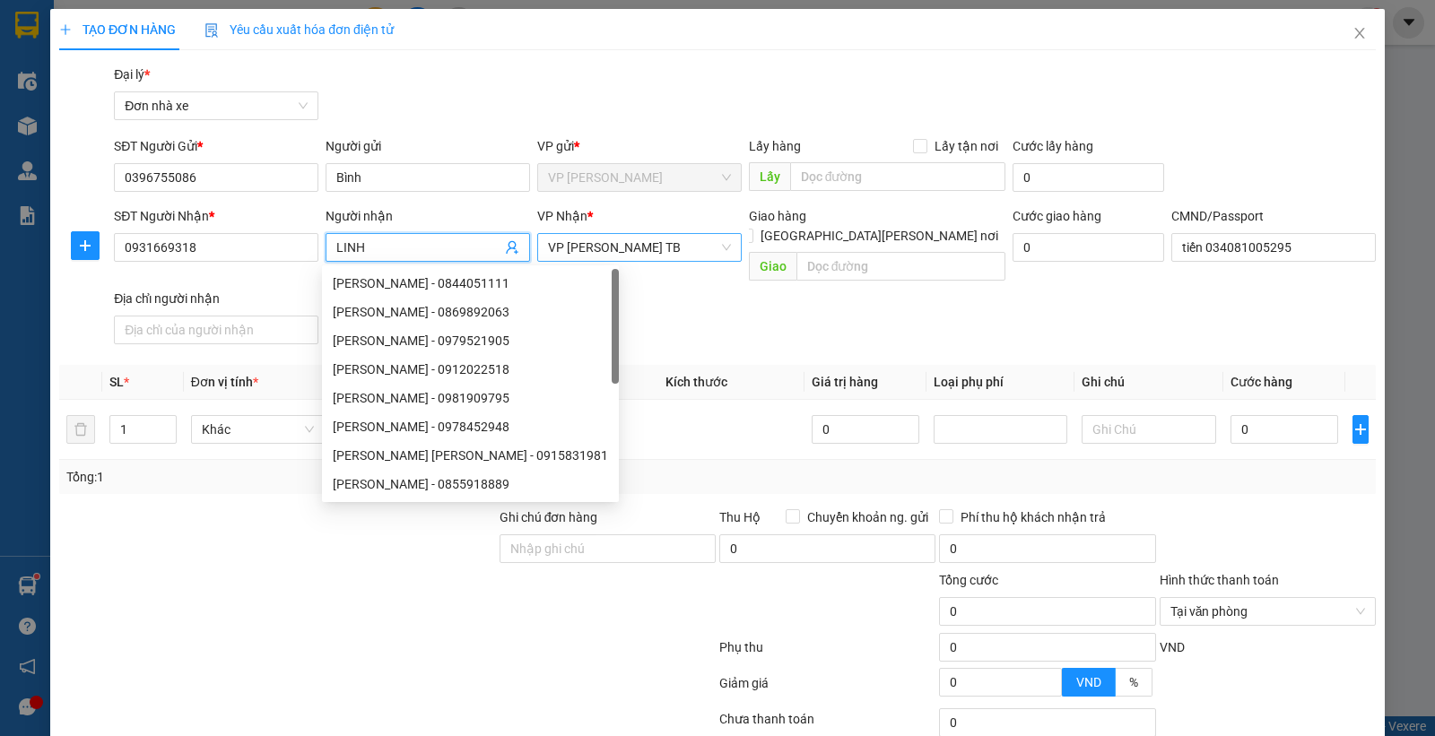
click at [597, 233] on div "VP [PERSON_NAME] TB" at bounding box center [639, 247] width 204 height 29
type input "LINH"
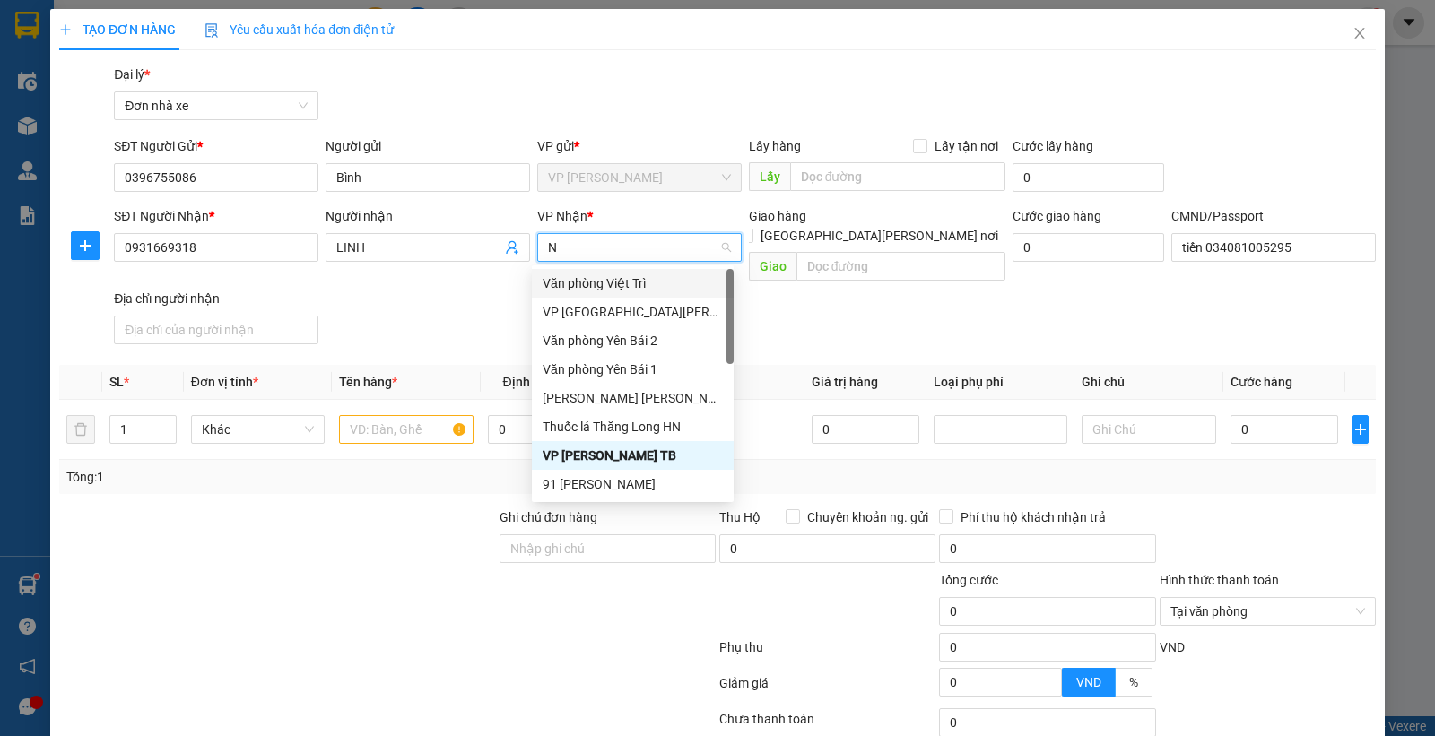
type input "ND"
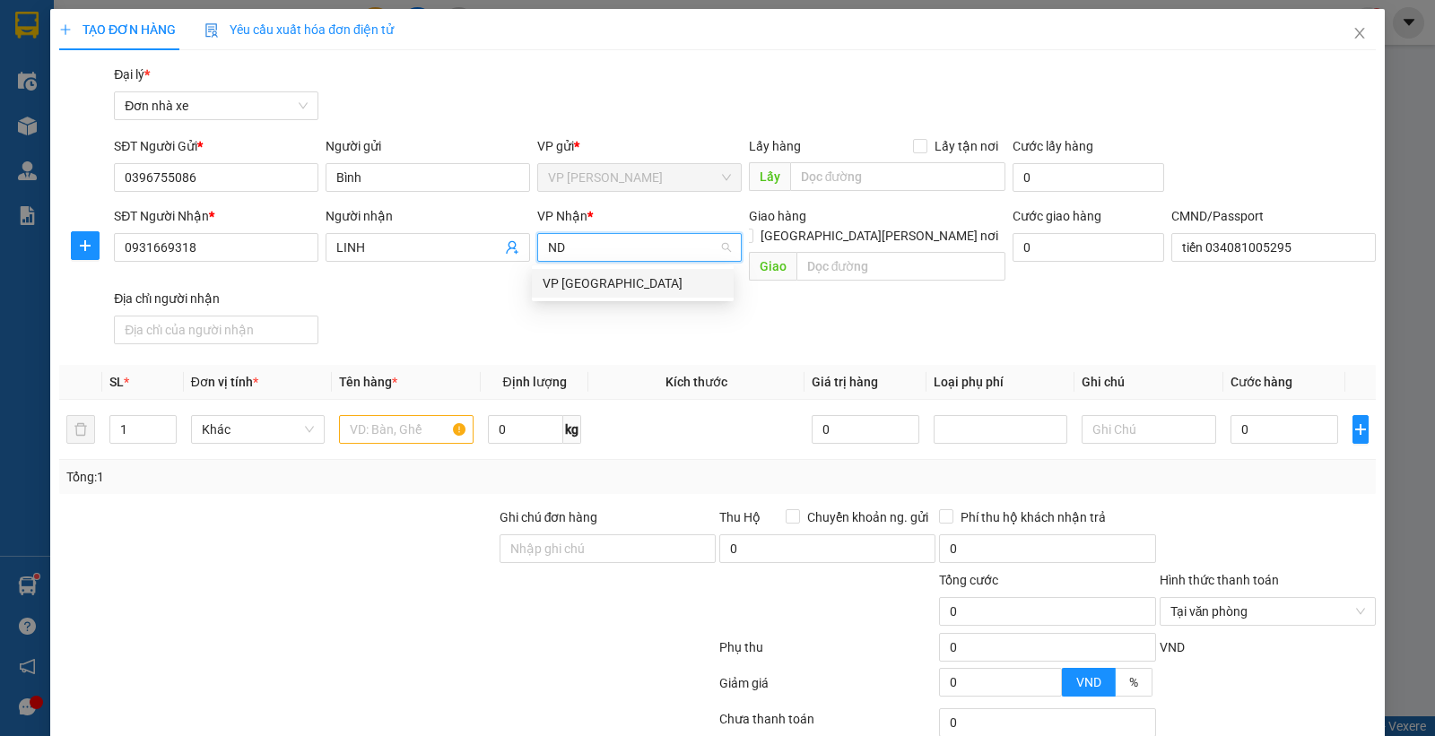
click at [575, 282] on div "VP [GEOGRAPHIC_DATA]" at bounding box center [633, 284] width 180 height 20
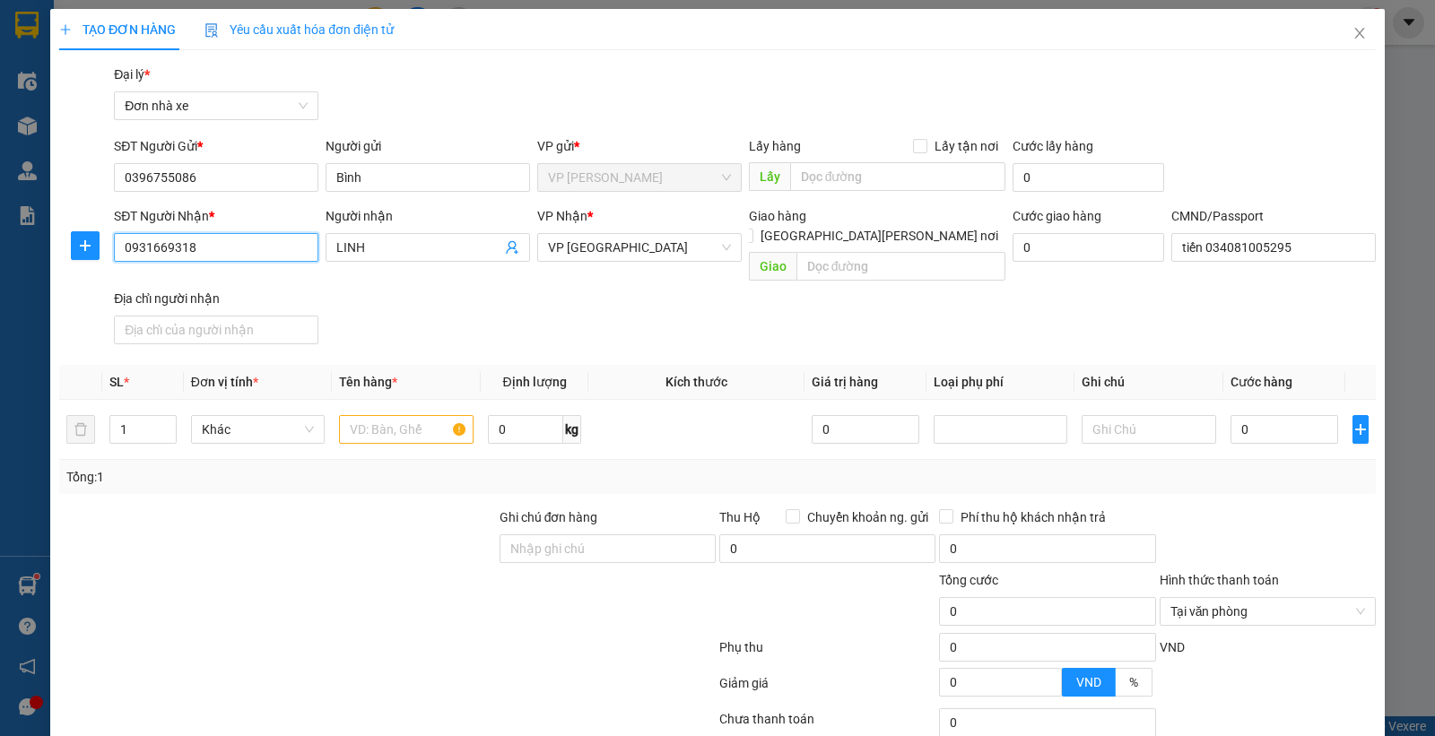
click at [221, 246] on input "0931669318" at bounding box center [216, 247] width 204 height 29
click at [424, 415] on input "text" at bounding box center [406, 429] width 135 height 29
type input "M"
type input "R"
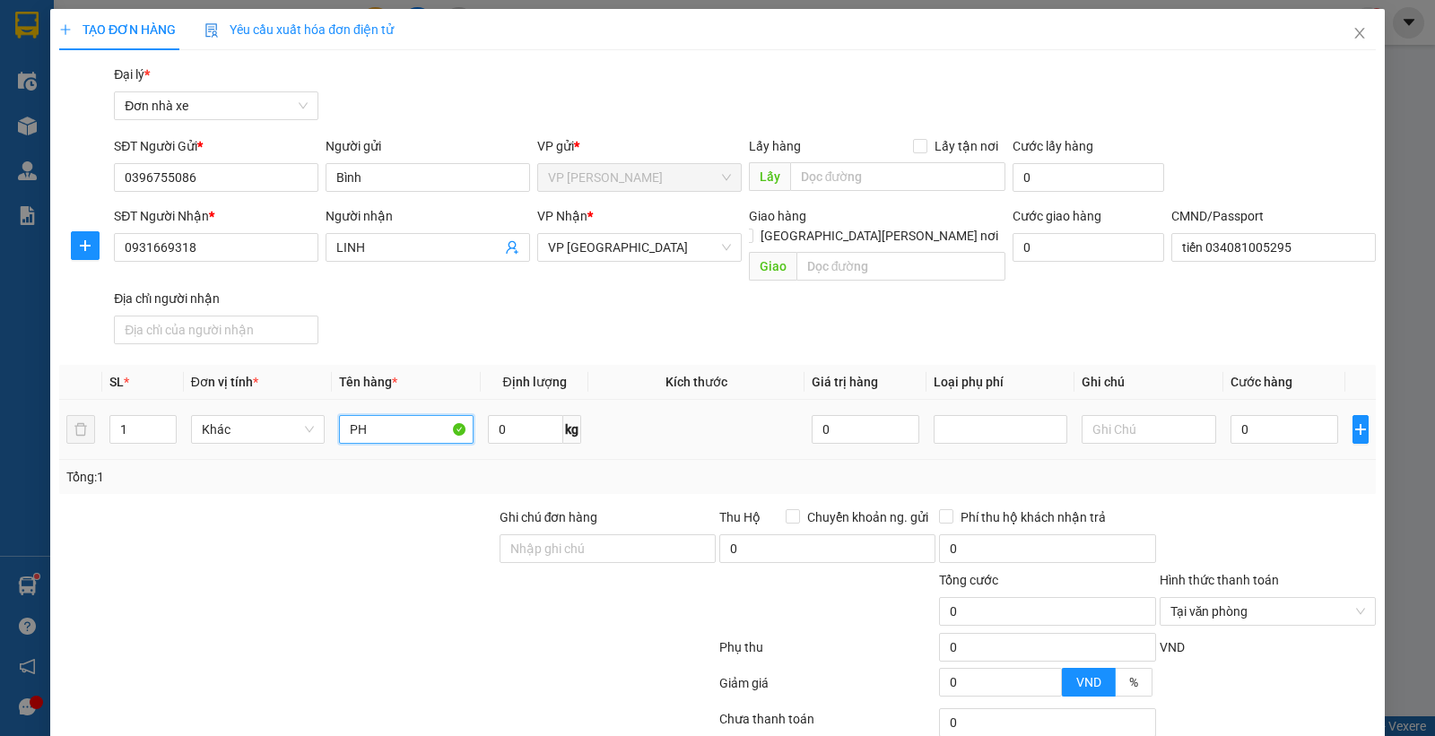
type input "P"
type input "CAMERA"
click at [512, 415] on input "0" at bounding box center [525, 429] width 75 height 29
type input "0.1"
click at [1284, 412] on div "0" at bounding box center [1284, 430] width 108 height 36
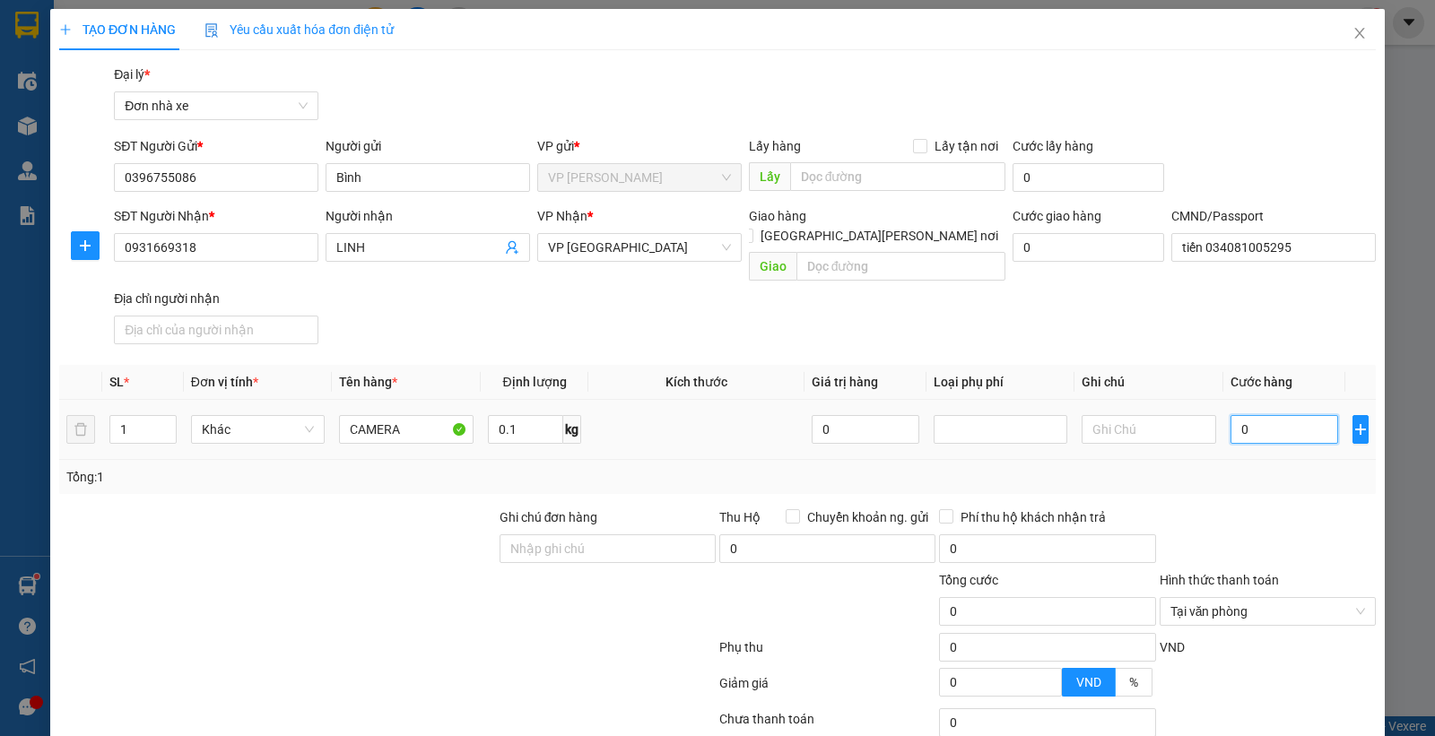
click at [1269, 415] on input "0" at bounding box center [1284, 429] width 108 height 29
type input "2"
type input "25"
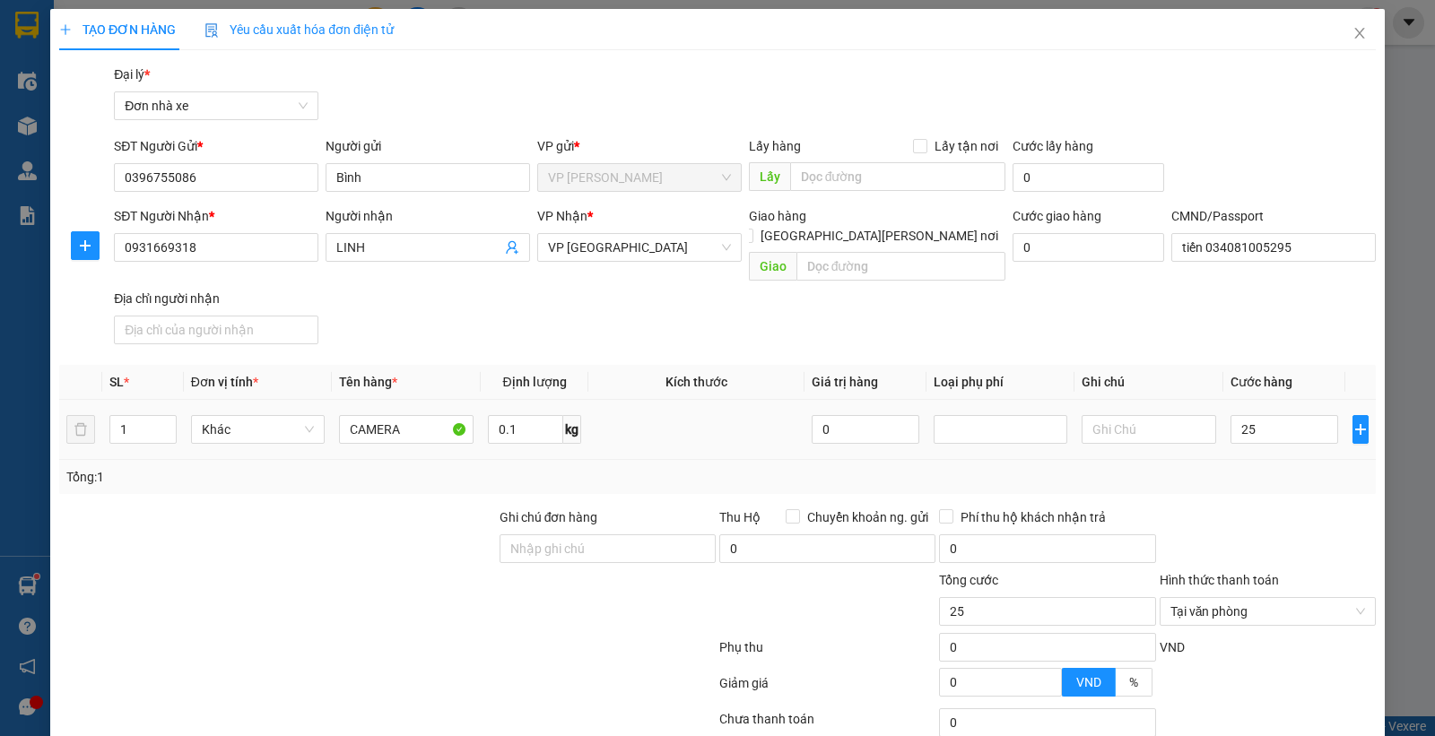
type input "25.000"
click at [1230, 460] on div "Tổng: 1" at bounding box center [717, 477] width 1317 height 34
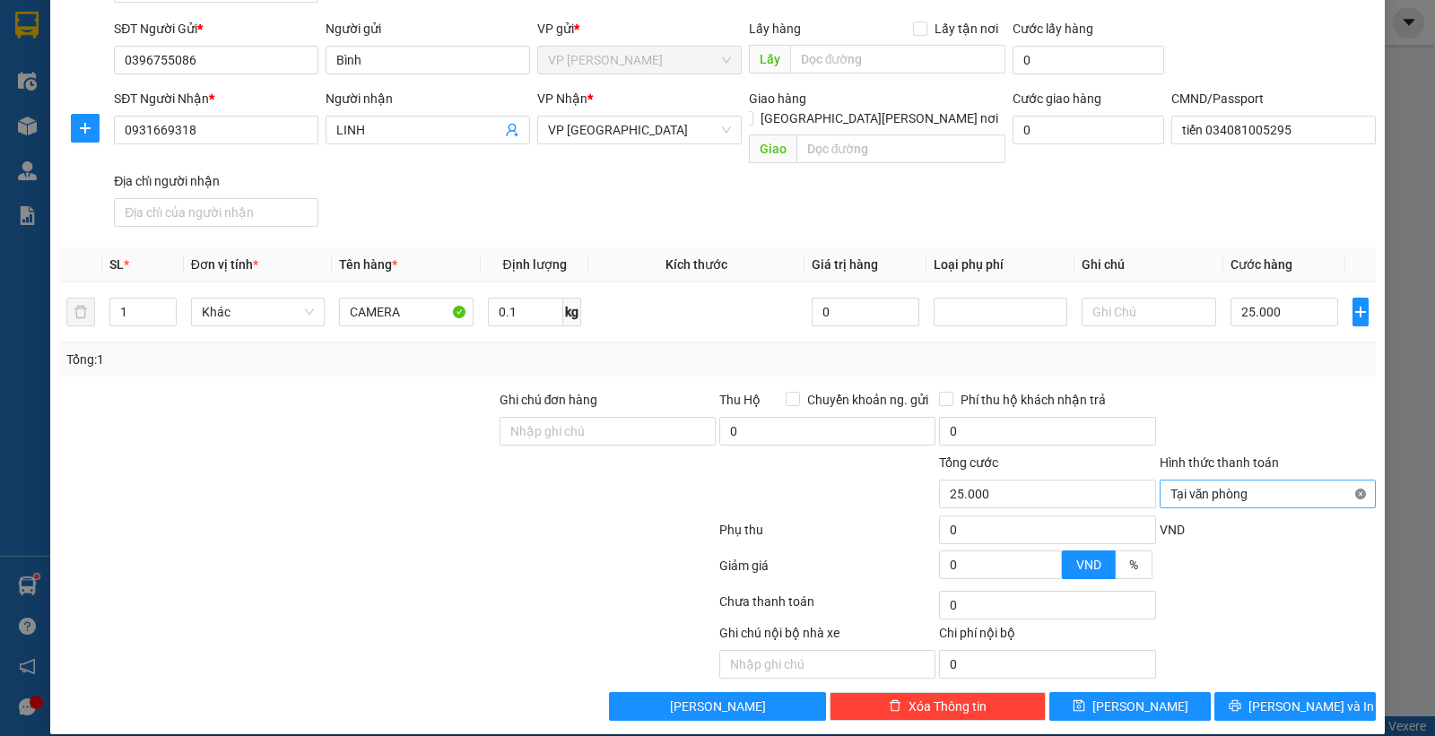
click at [1342, 480] on div "Tại văn phòng" at bounding box center [1268, 494] width 216 height 29
click at [1293, 393] on div at bounding box center [1268, 421] width 220 height 63
type input "25.000"
drag, startPoint x: 1292, startPoint y: 391, endPoint x: 1273, endPoint y: 577, distance: 186.6
click at [1291, 391] on div at bounding box center [1268, 421] width 220 height 63
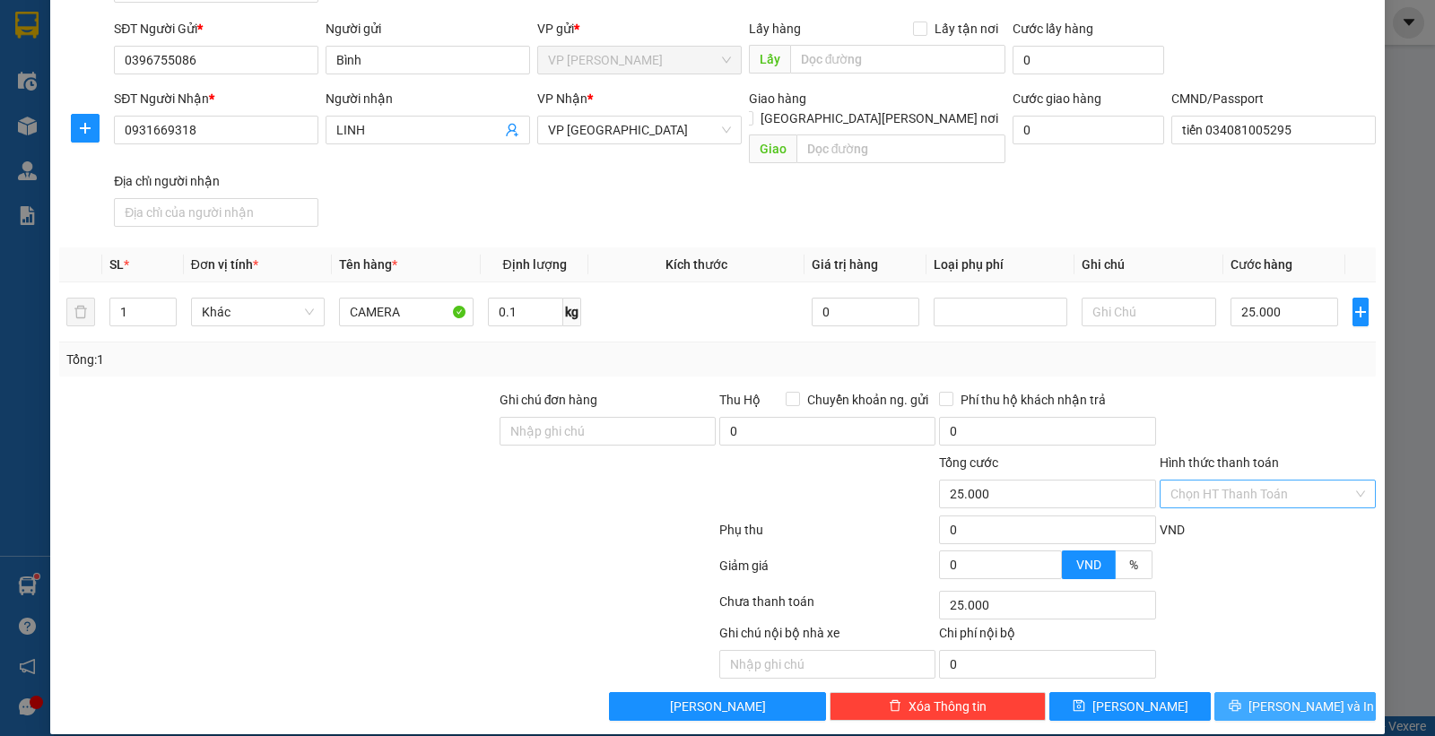
drag, startPoint x: 1256, startPoint y: 678, endPoint x: 1247, endPoint y: 670, distance: 12.7
click at [1256, 692] on button "[PERSON_NAME] và In" at bounding box center [1294, 706] width 161 height 29
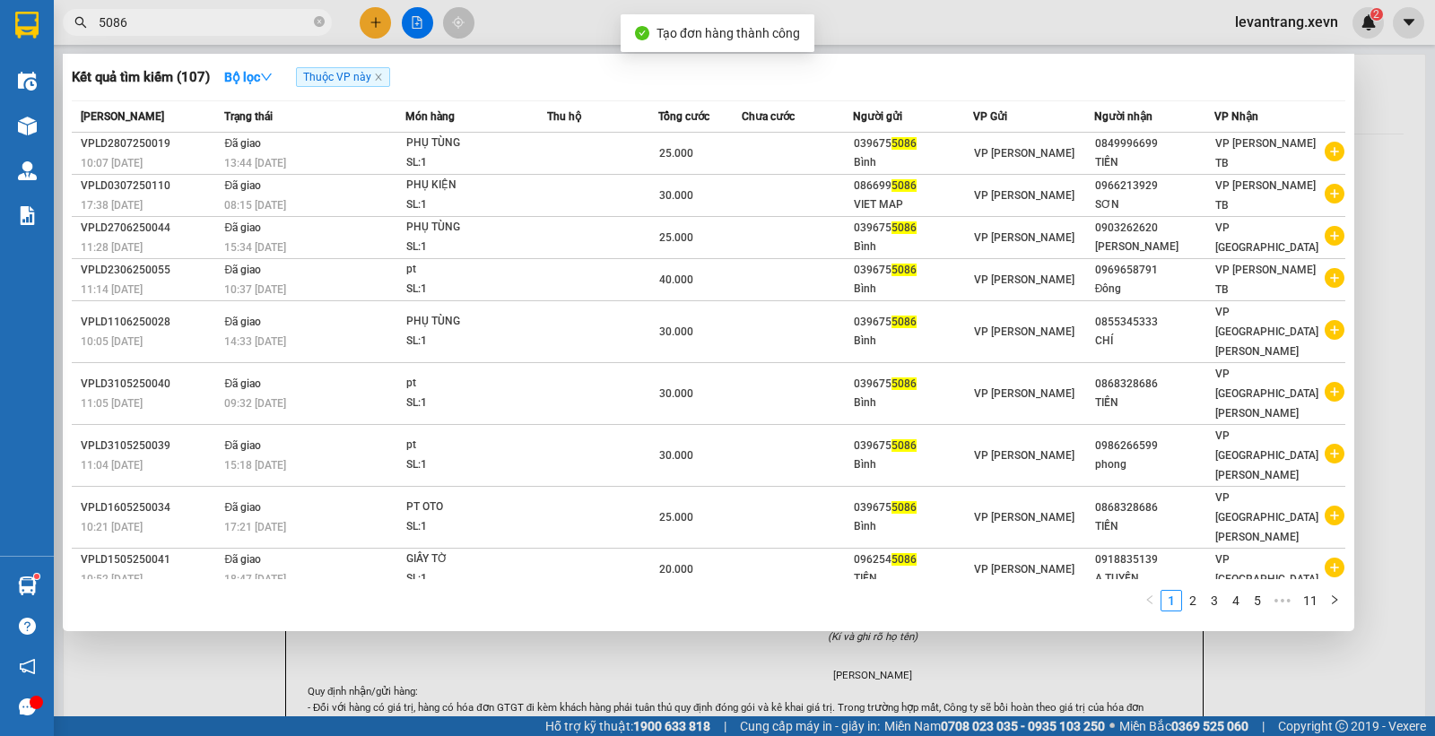
click at [904, 41] on div at bounding box center [717, 368] width 1435 height 736
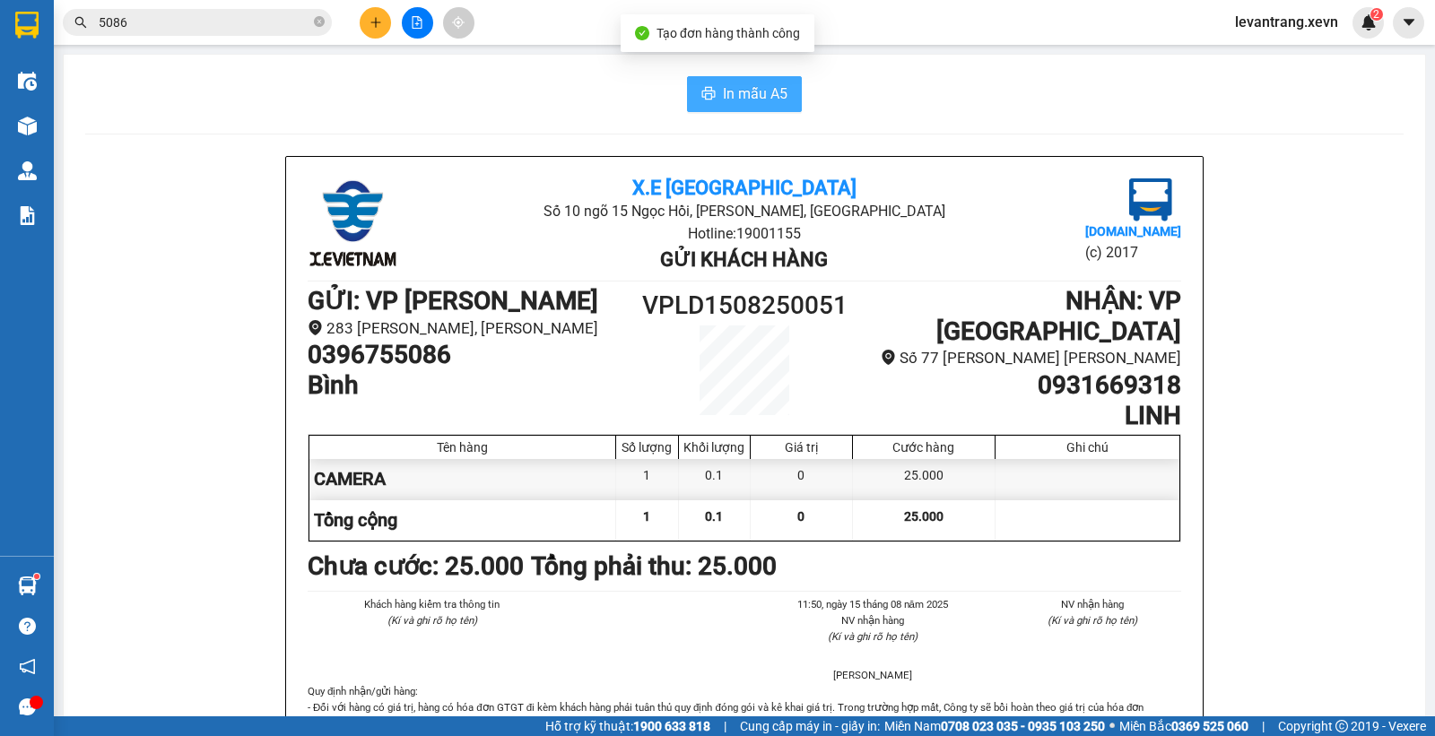
click at [739, 102] on span "In mẫu A5" at bounding box center [755, 94] width 65 height 22
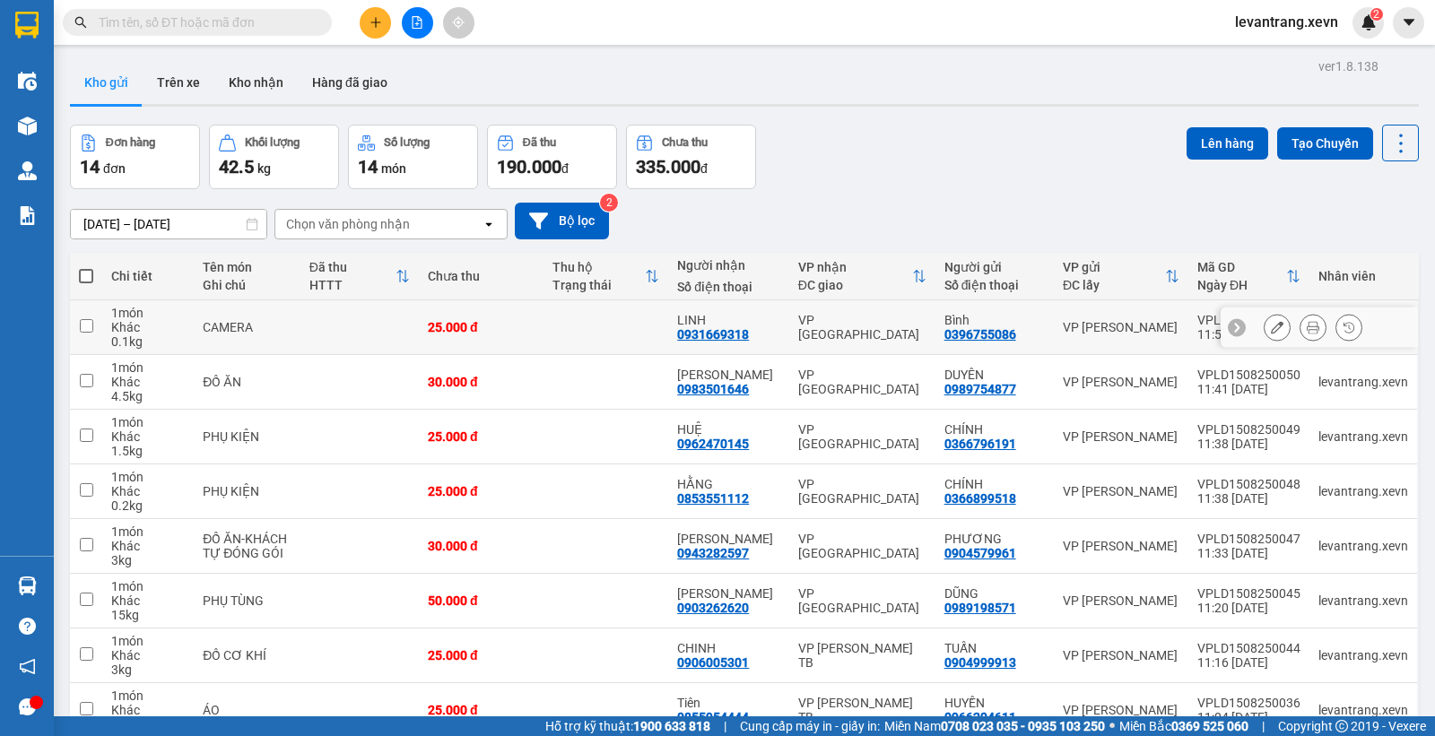
click at [1271, 324] on icon at bounding box center [1277, 327] width 13 height 13
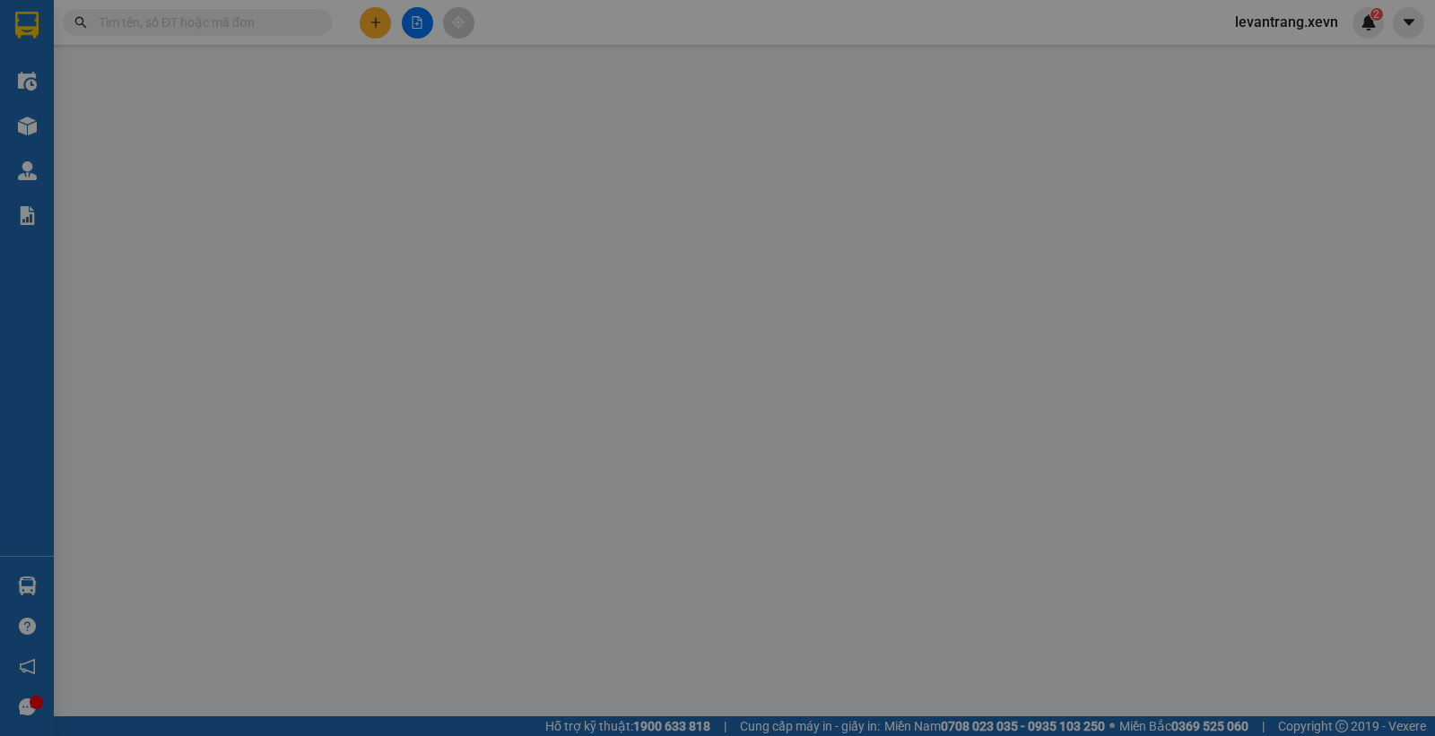
type input "0396755086"
type input "0931669318"
type input "tiến 034081005295"
type input "25.000"
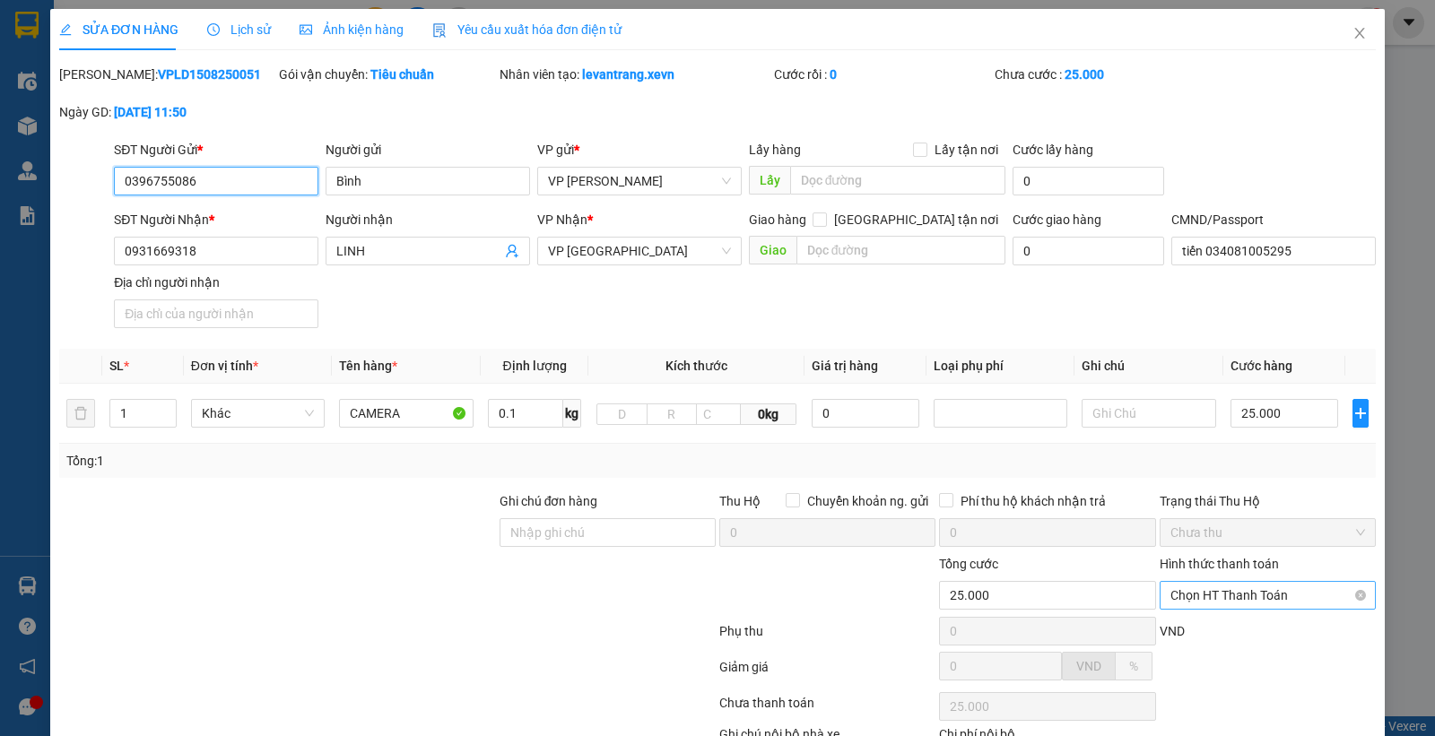
click at [1265, 599] on span "Chọn HT Thanh Toán" at bounding box center [1267, 595] width 195 height 27
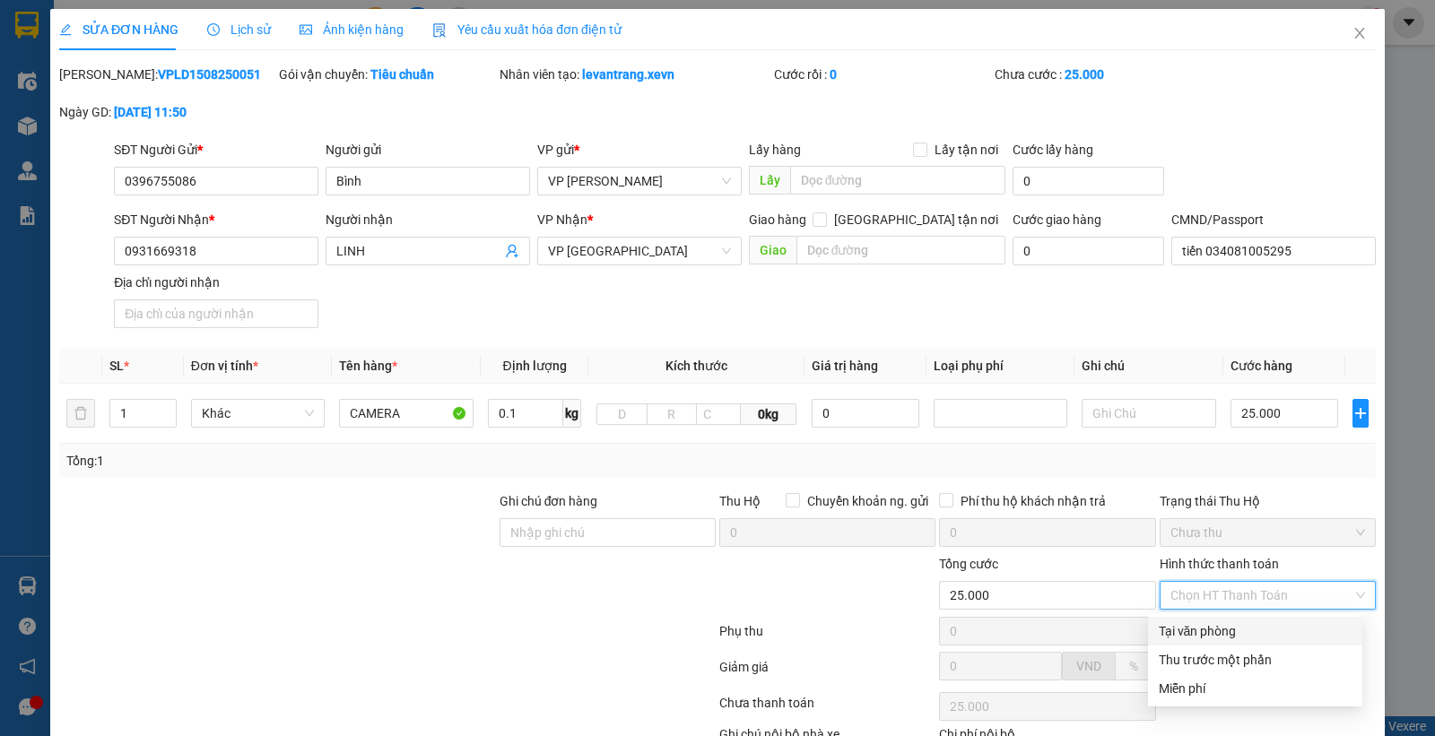
click at [1236, 622] on div "Tại văn phòng" at bounding box center [1255, 631] width 193 height 20
type input "0"
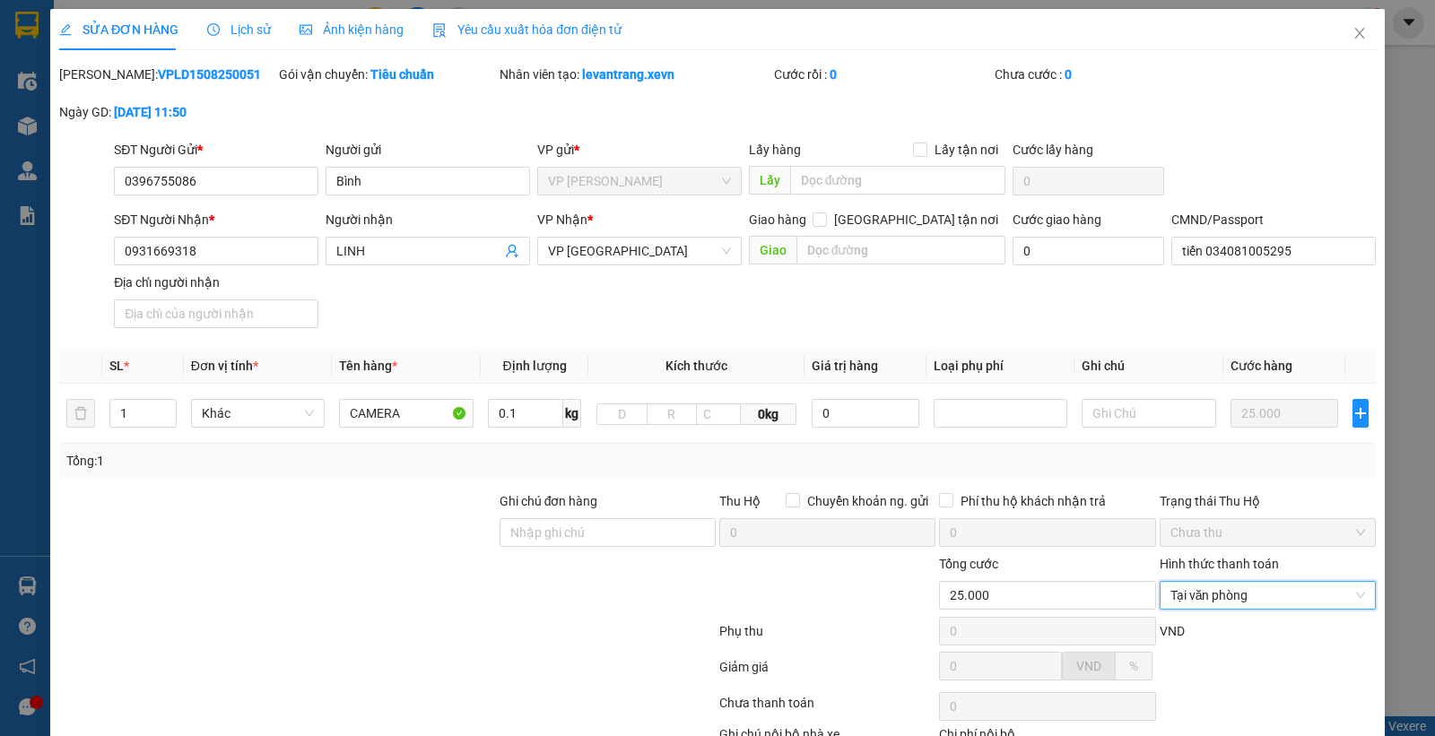
scroll to position [121, 0]
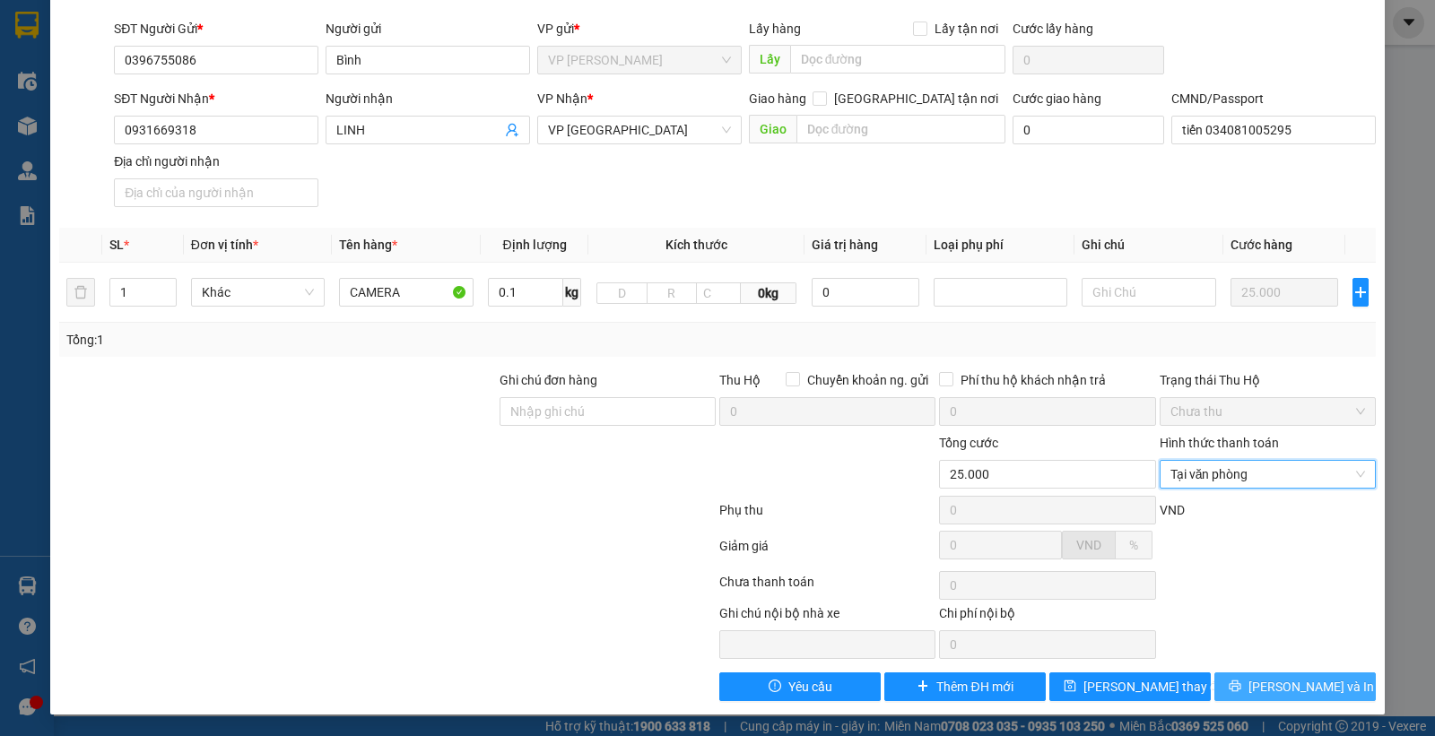
click at [1265, 689] on button "[PERSON_NAME] và In" at bounding box center [1294, 687] width 161 height 29
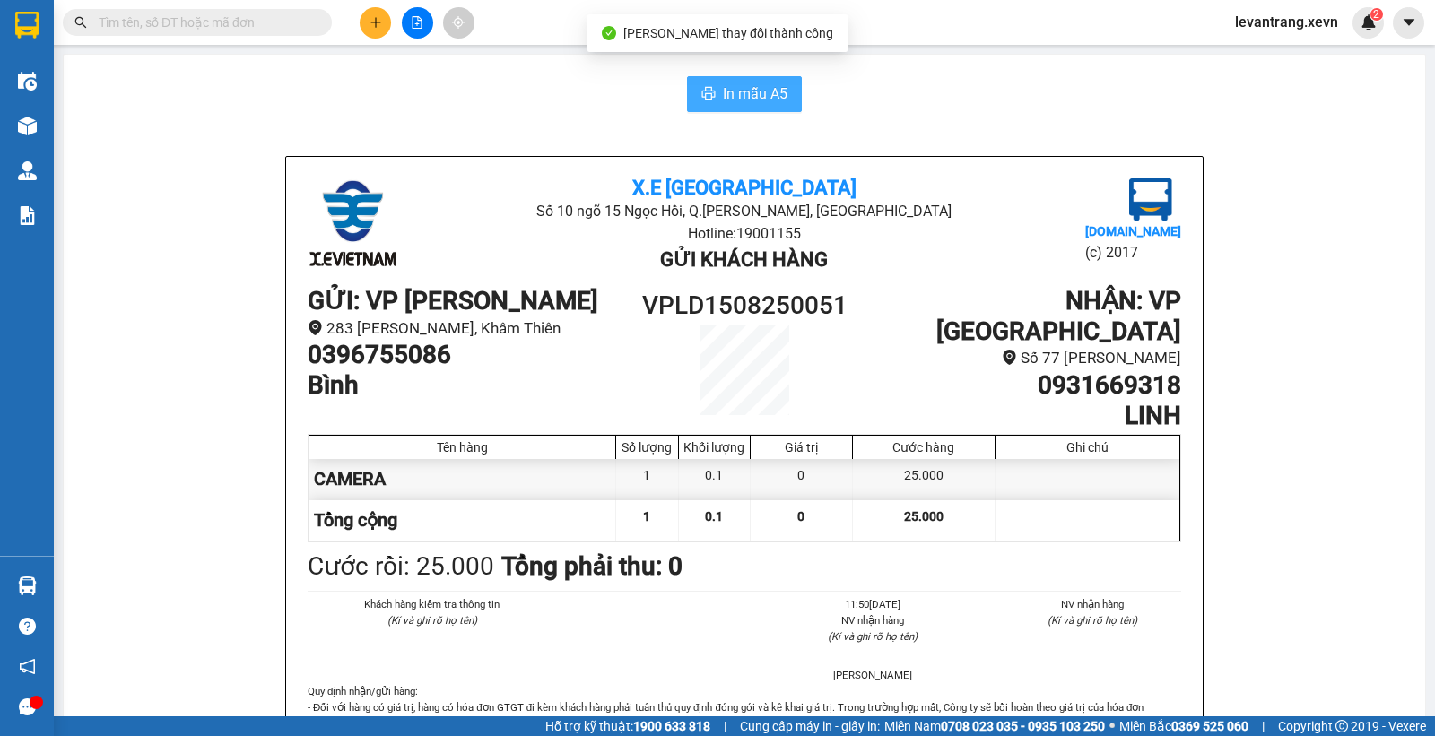
click at [731, 91] on span "In mẫu A5" at bounding box center [755, 94] width 65 height 22
